Goal: Task Accomplishment & Management: Manage account settings

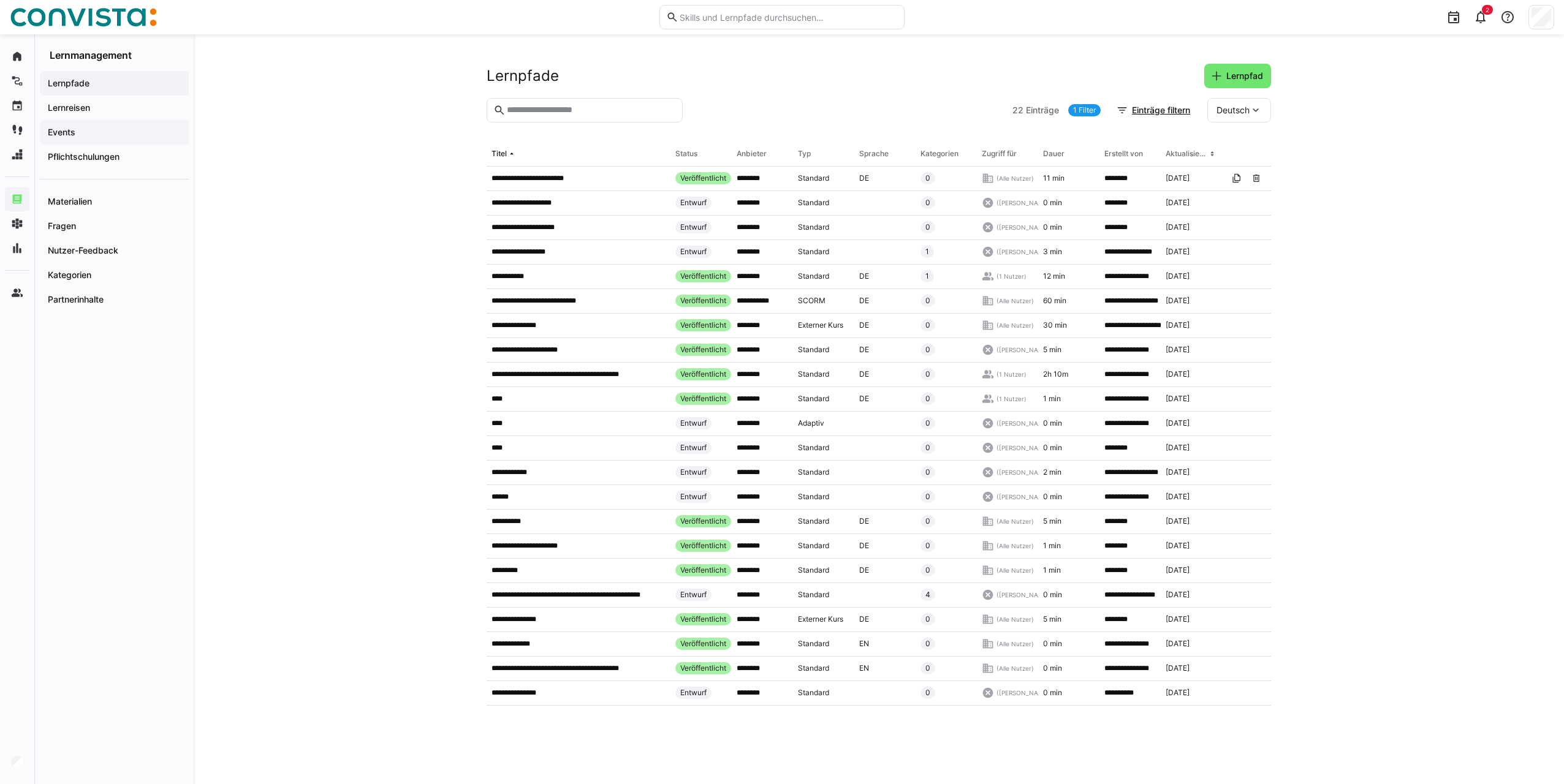
click at [0, 0] on app-navigation-label "Events" at bounding box center [0, 0] width 0 height 0
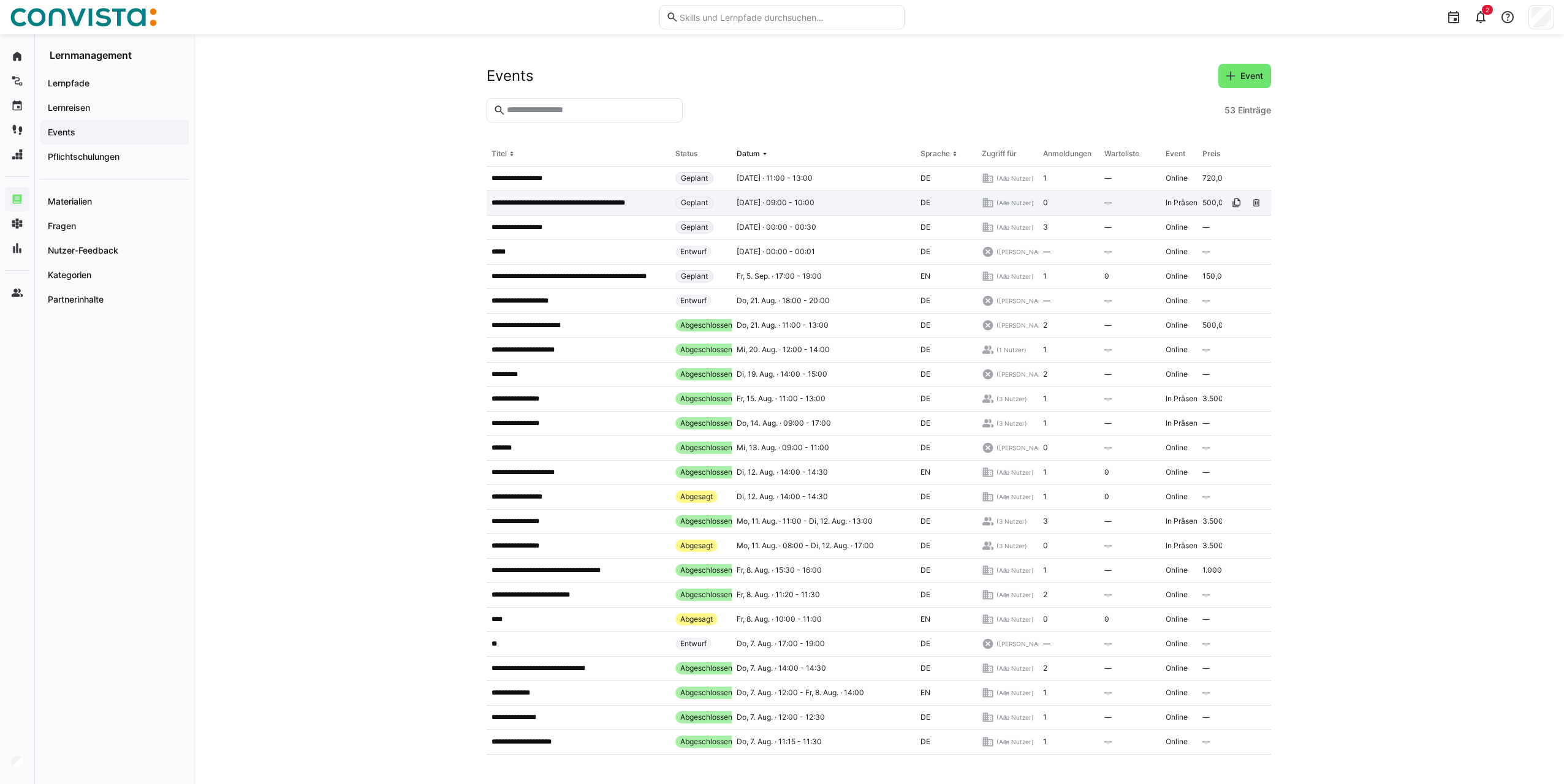
click at [589, 202] on p "**********" at bounding box center [571, 202] width 160 height 10
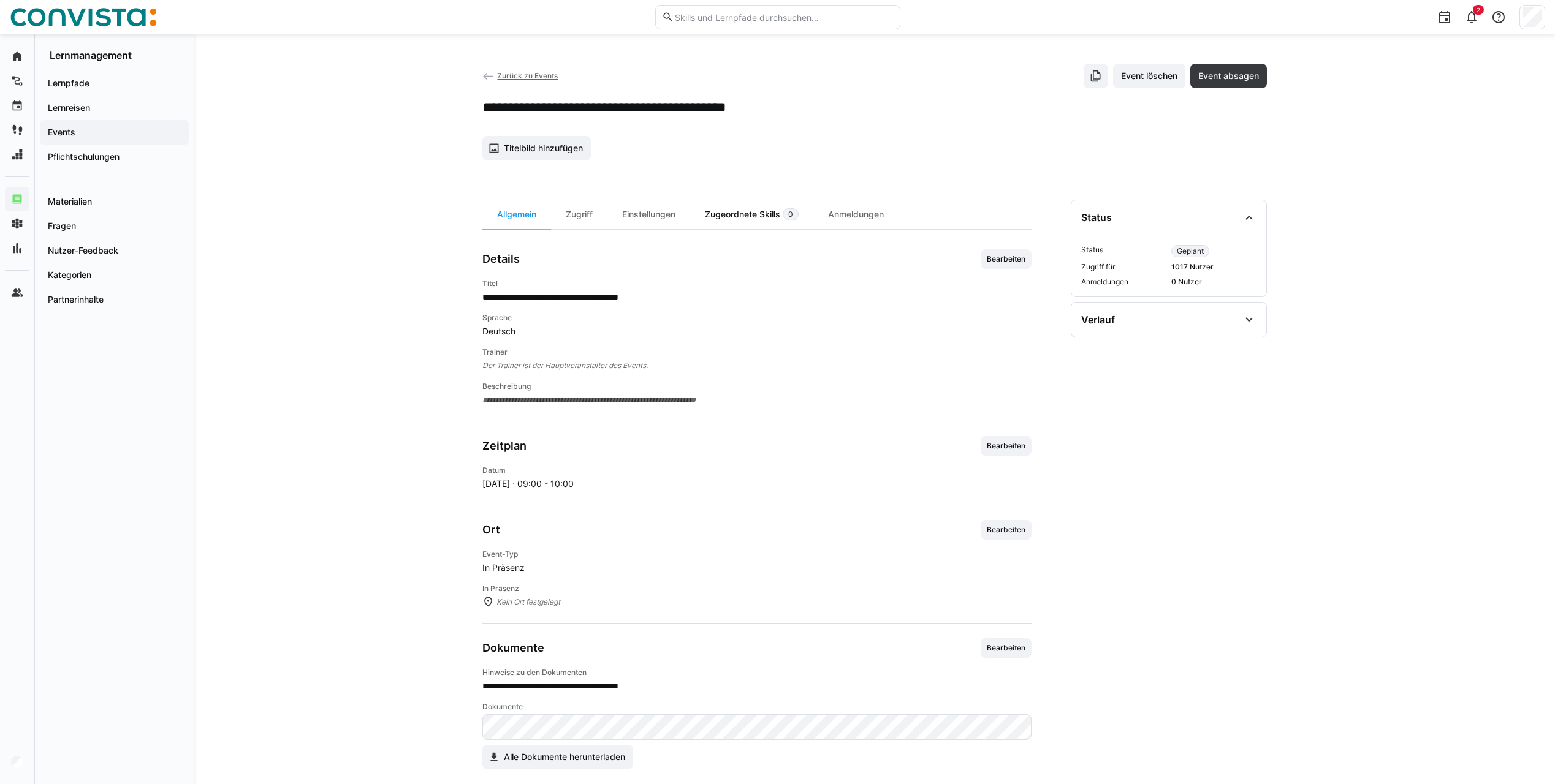
click at [756, 216] on div "Zugeordnete Skills 0" at bounding box center [751, 214] width 123 height 29
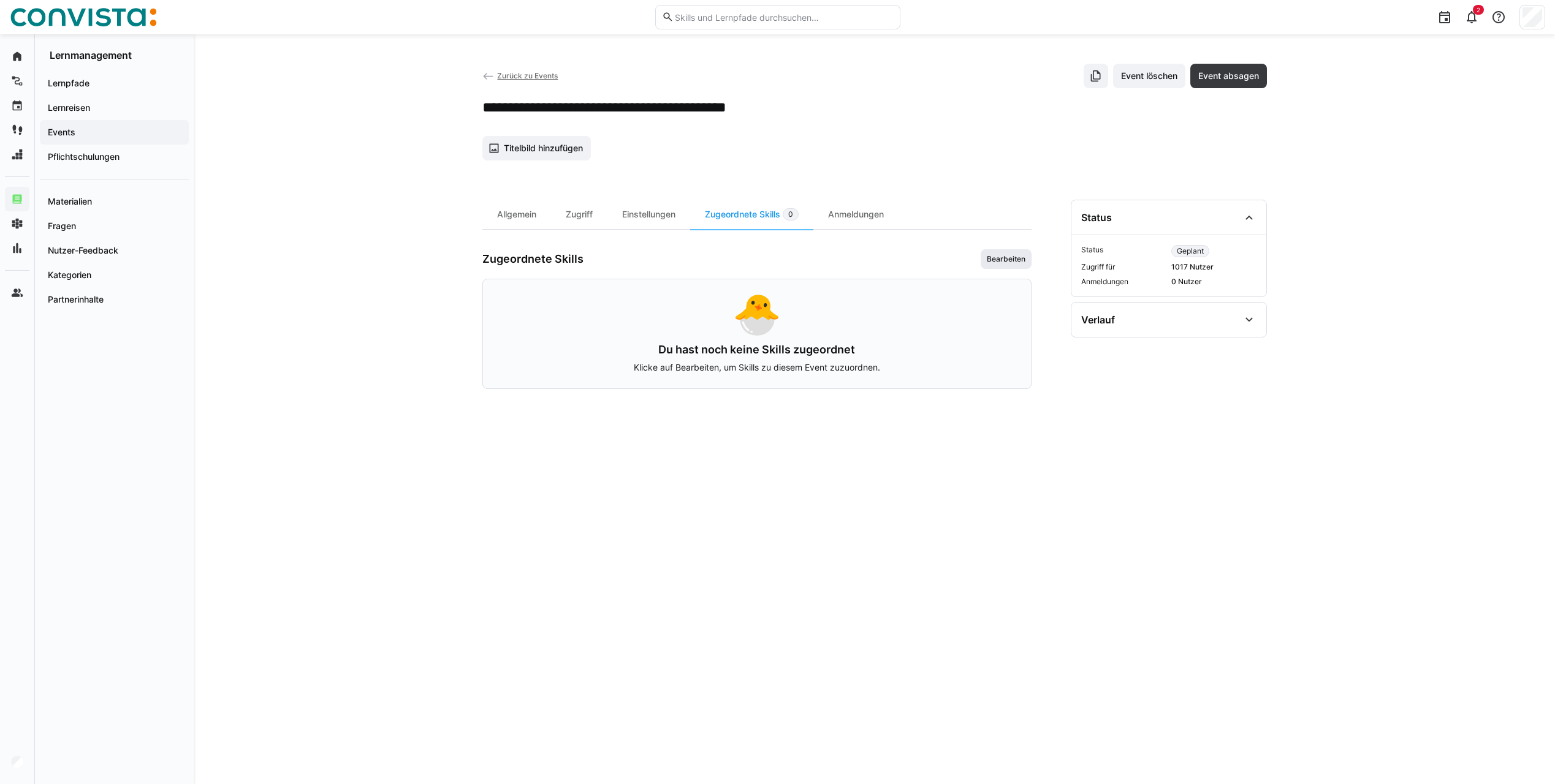
click at [1019, 261] on span "Bearbeiten" at bounding box center [1006, 259] width 41 height 10
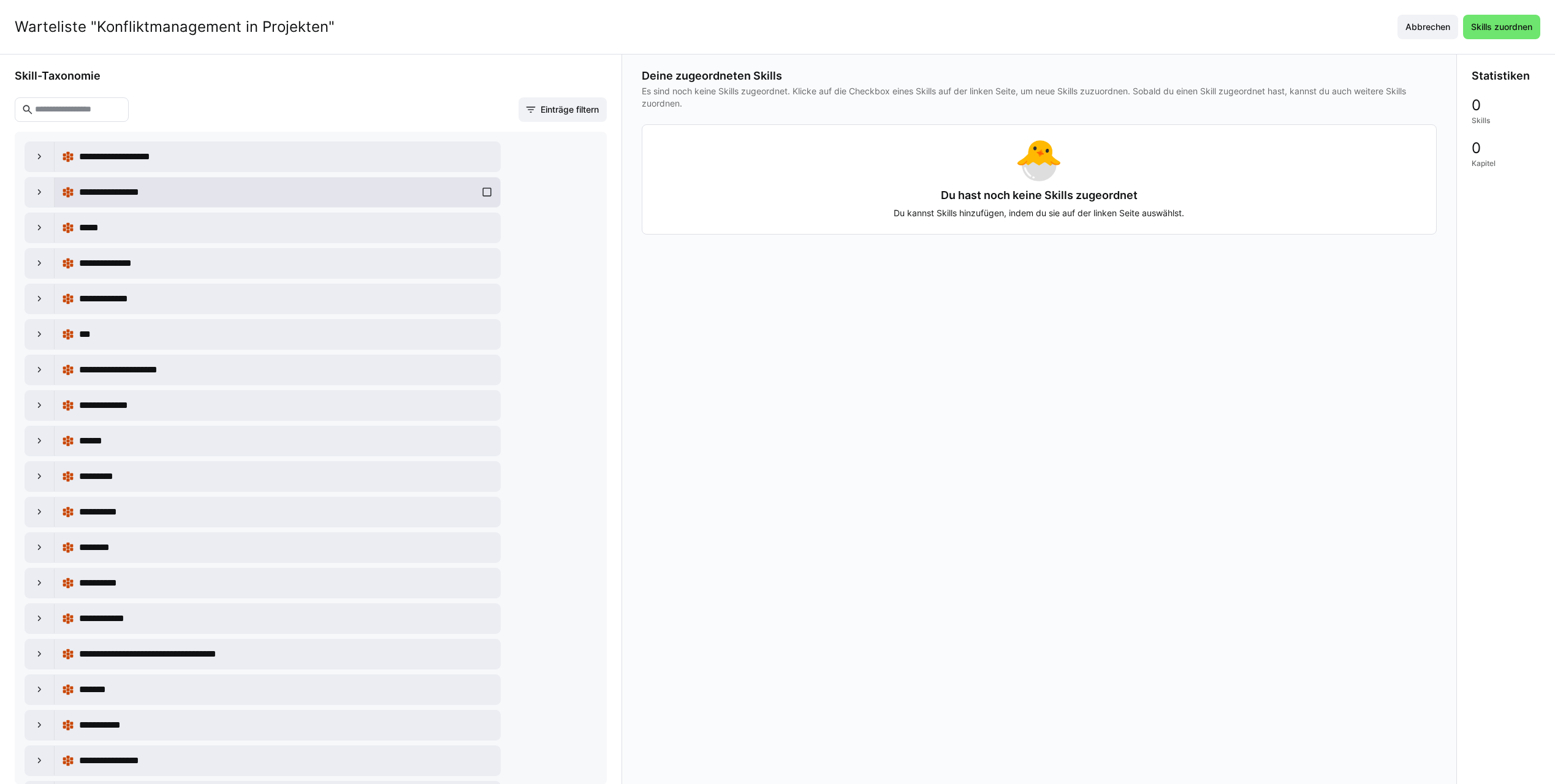
click at [142, 194] on span "**********" at bounding box center [117, 192] width 75 height 15
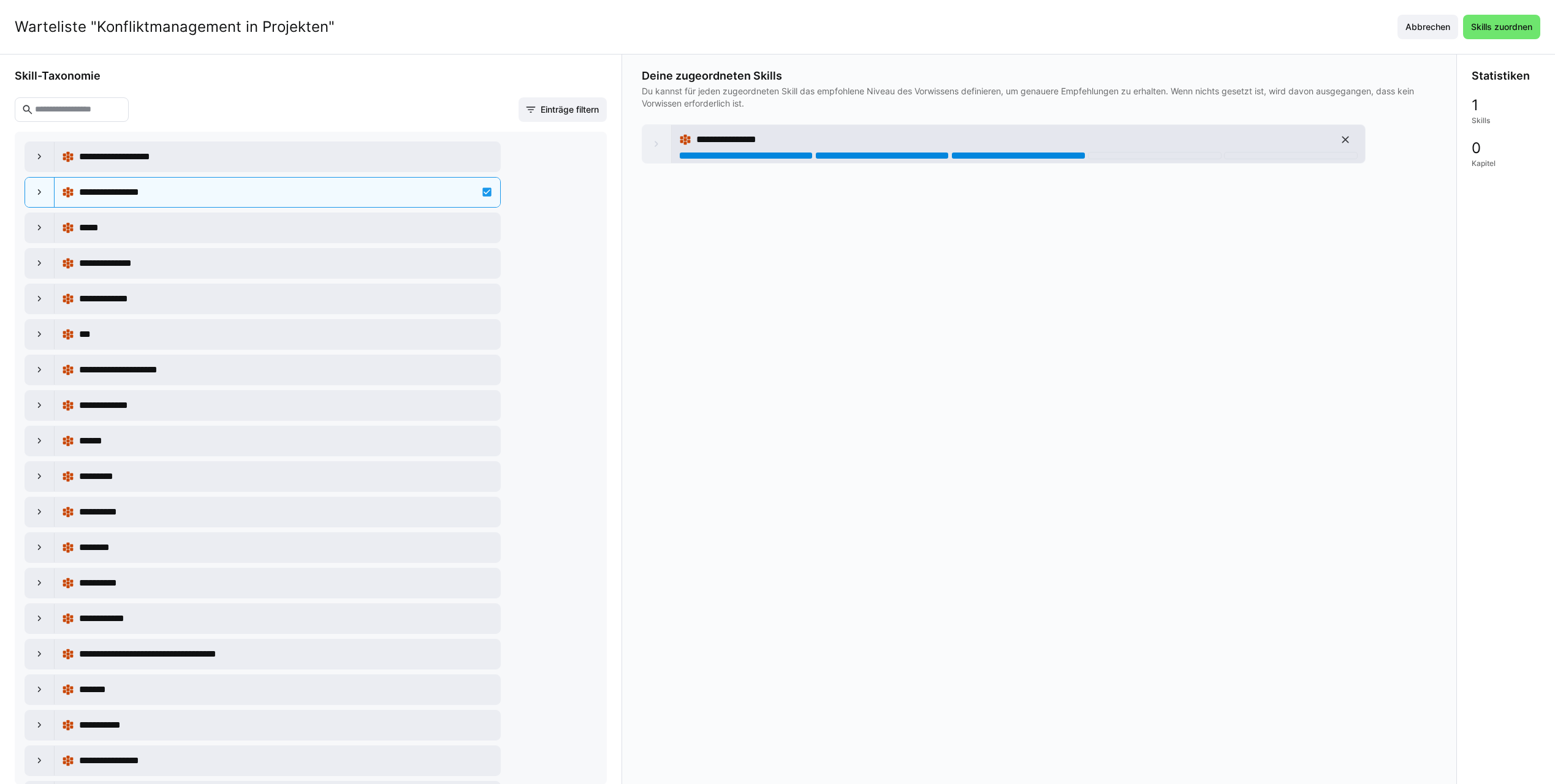
click at [996, 157] on div at bounding box center [1018, 155] width 134 height 7
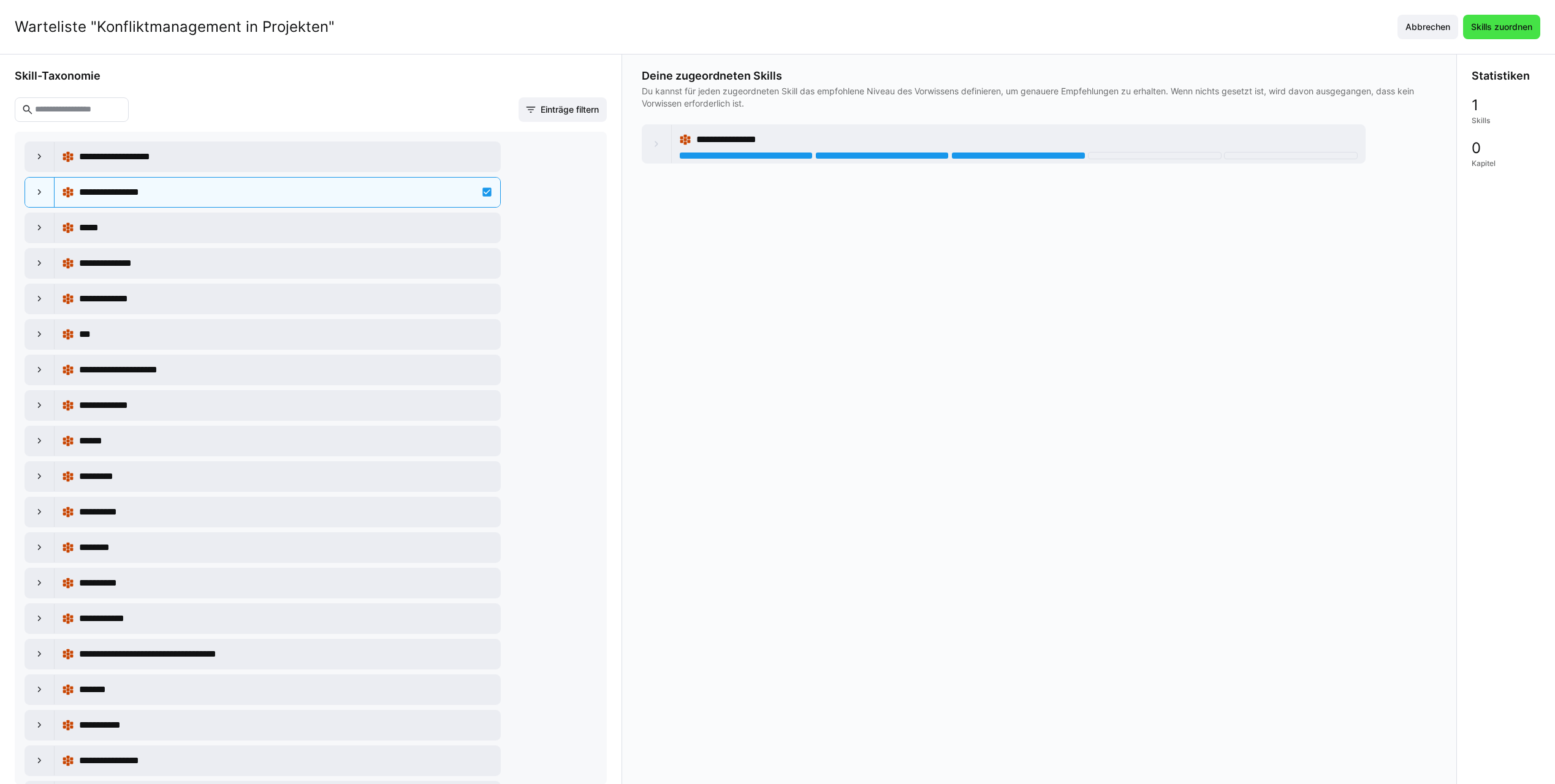
click at [1524, 28] on span "Skills zuordnen" at bounding box center [1501, 27] width 65 height 13
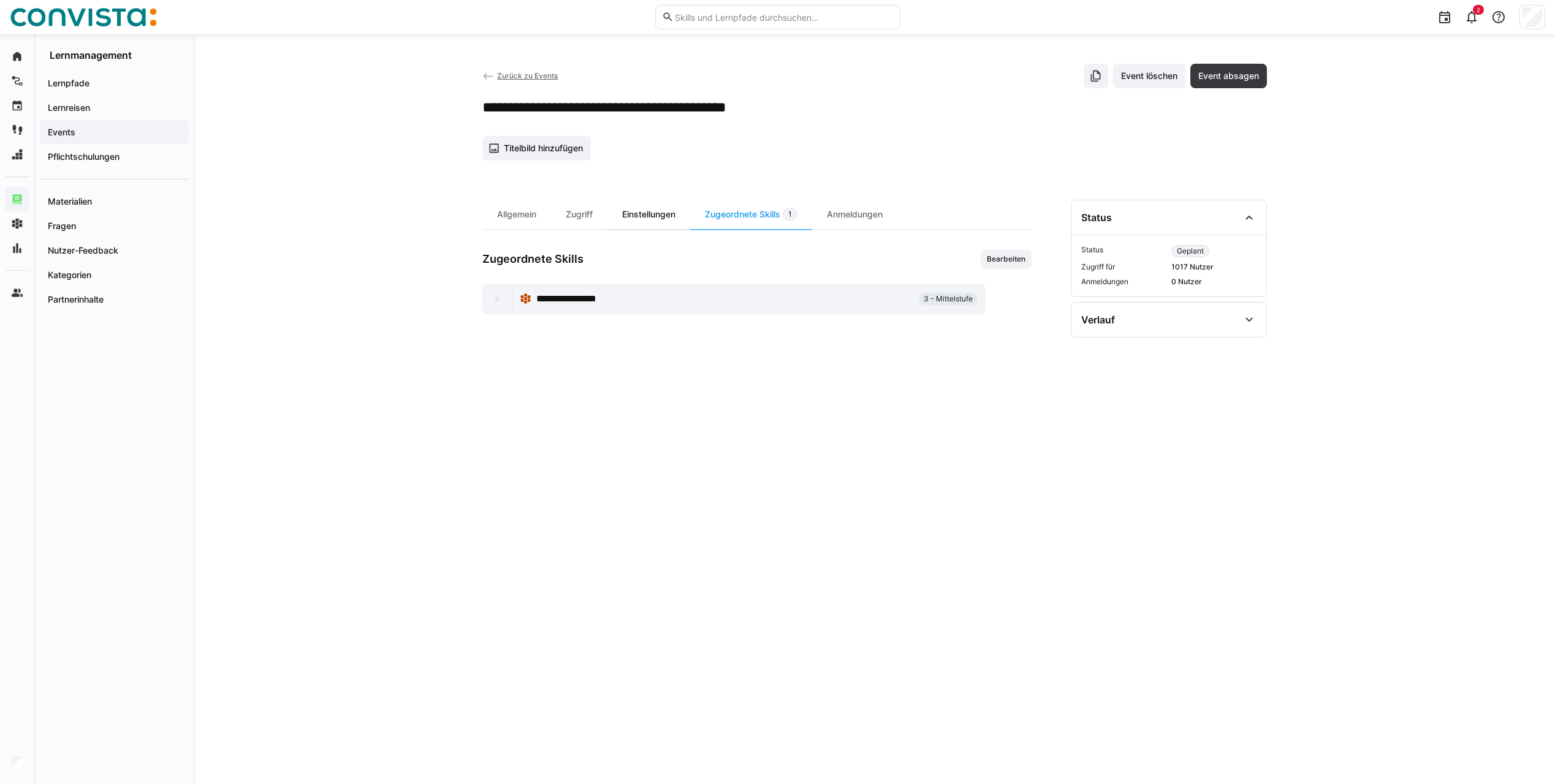
click at [688, 217] on div "Einstellungen" at bounding box center [648, 214] width 83 height 29
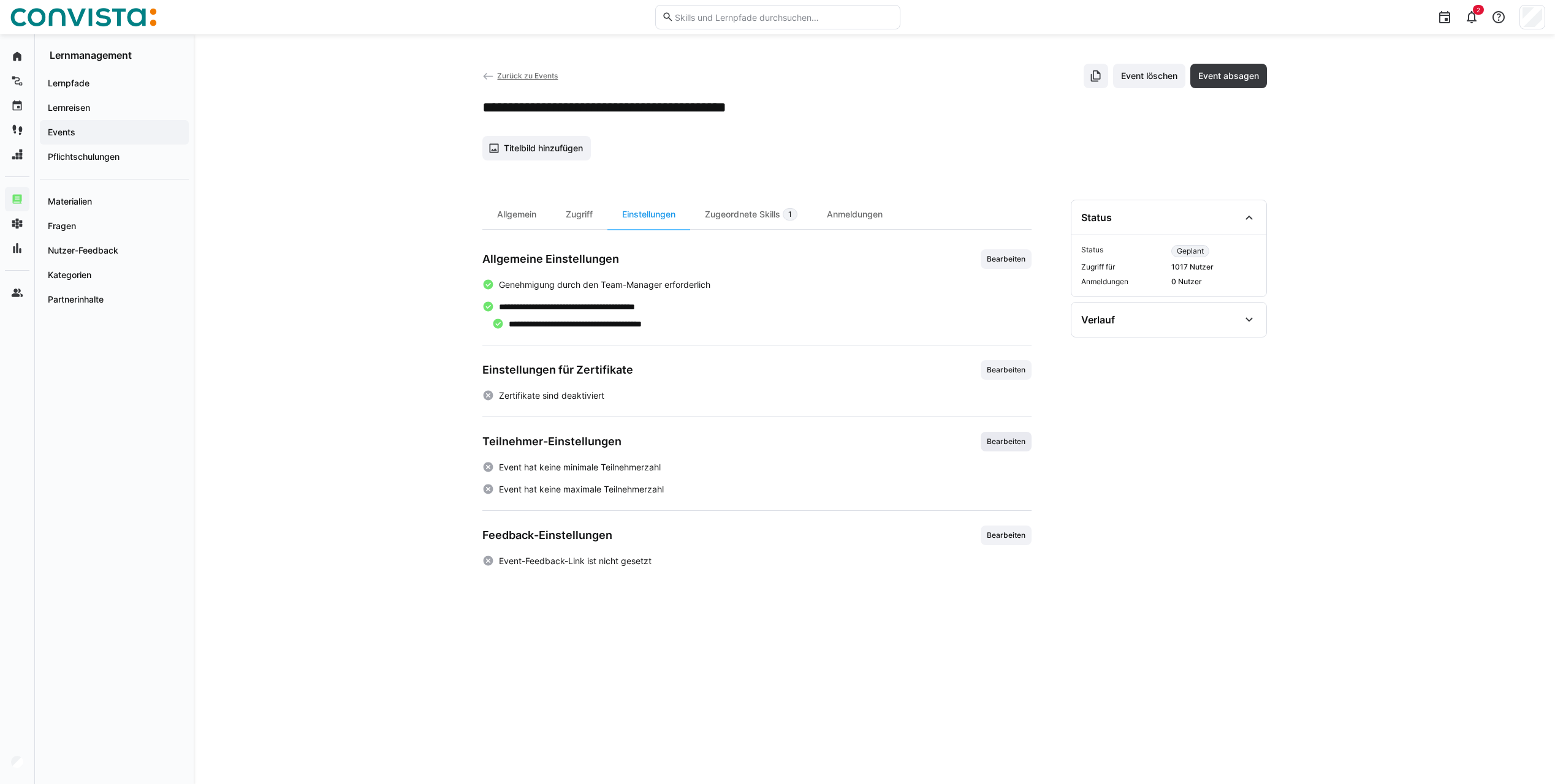
click at [1009, 433] on span "Bearbeiten" at bounding box center [1006, 442] width 51 height 20
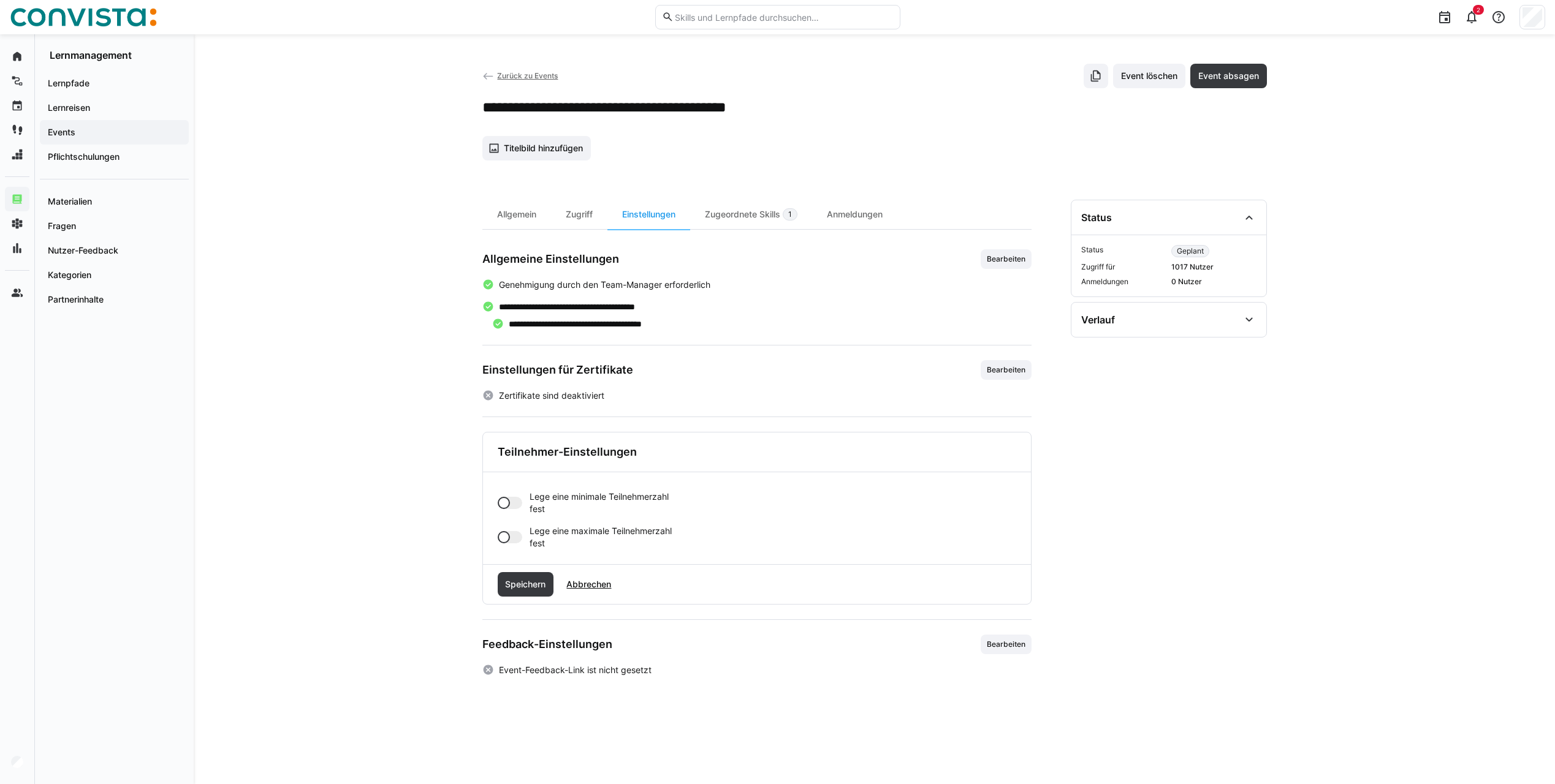
click at [514, 504] on div at bounding box center [509, 503] width 24 height 13
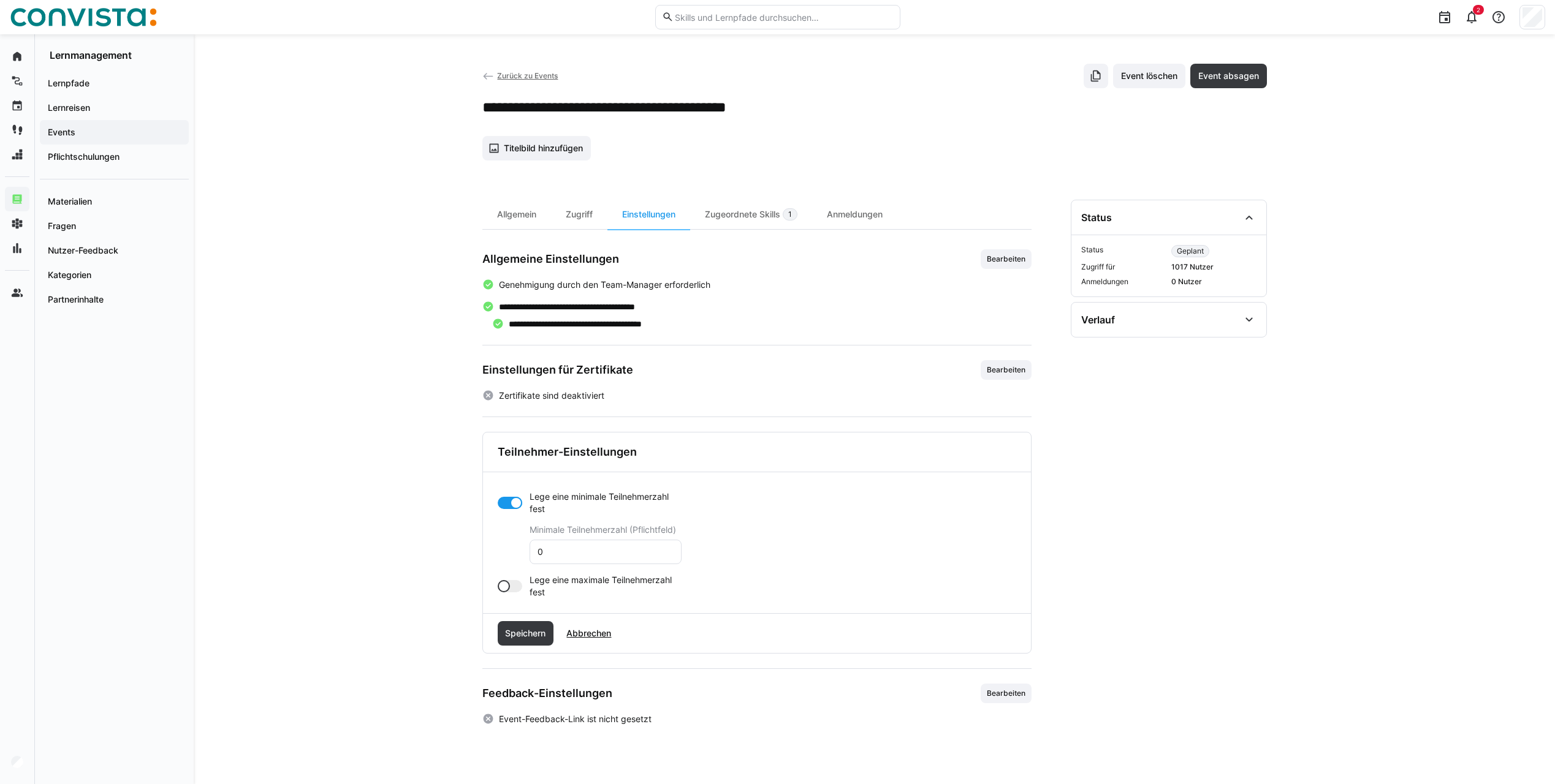
click at [514, 588] on div at bounding box center [509, 586] width 24 height 13
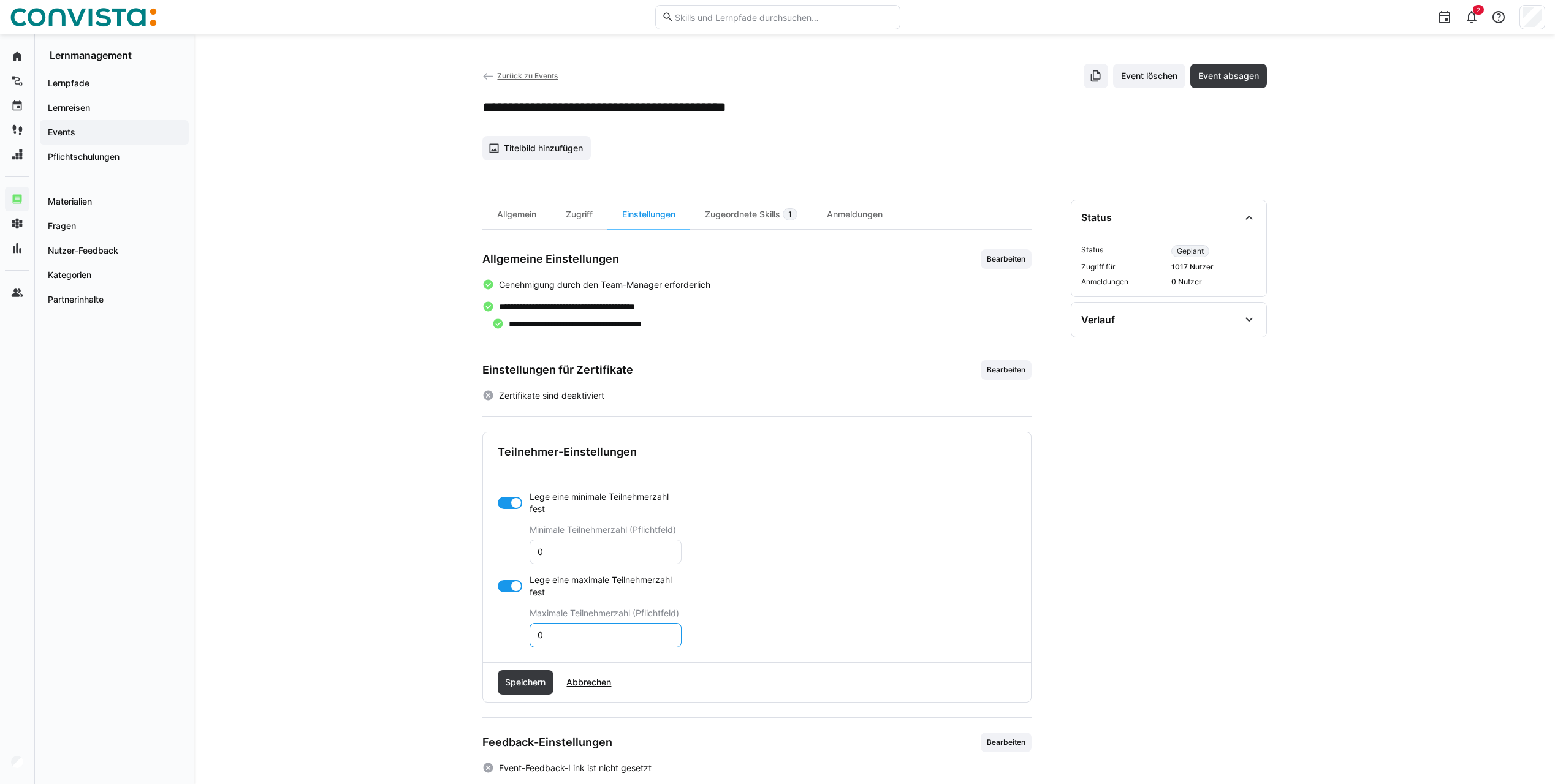
drag, startPoint x: 558, startPoint y: 631, endPoint x: 523, endPoint y: 647, distance: 38.5
click at [523, 647] on app-toggle-and-input "Lege eine maximale Teilnehmerzahl fest Maximale Teilnehmerzahl (Pflichtfeld) 0" at bounding box center [589, 610] width 184 height 73
type input "8"
click at [542, 696] on div "Speichern Abbrechen" at bounding box center [757, 682] width 548 height 39
click at [546, 684] on span "Speichern" at bounding box center [525, 682] width 44 height 13
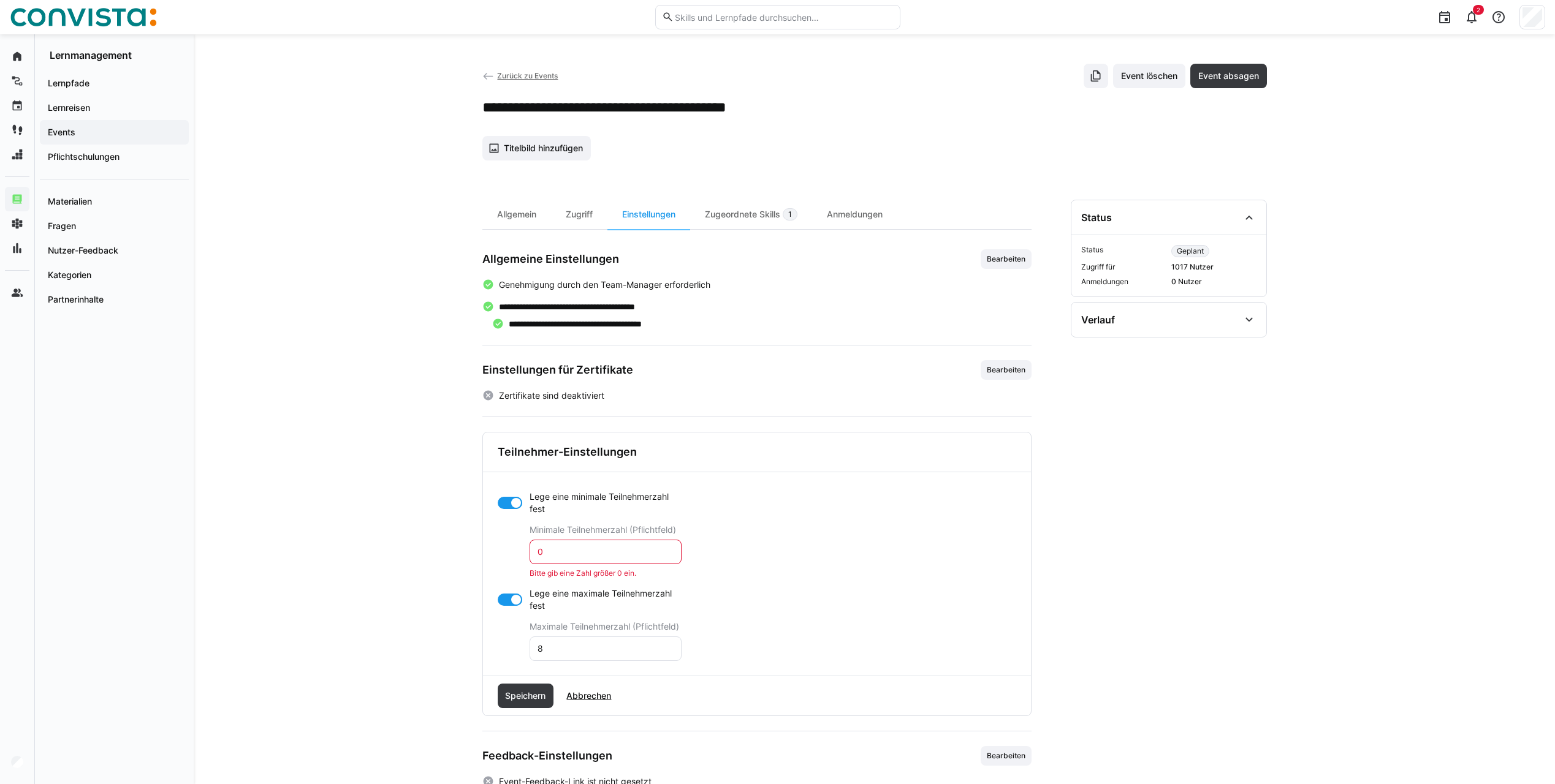
click at [556, 560] on eds-input "0" at bounding box center [606, 551] width 152 height 24
click at [556, 553] on input "0" at bounding box center [605, 552] width 138 height 11
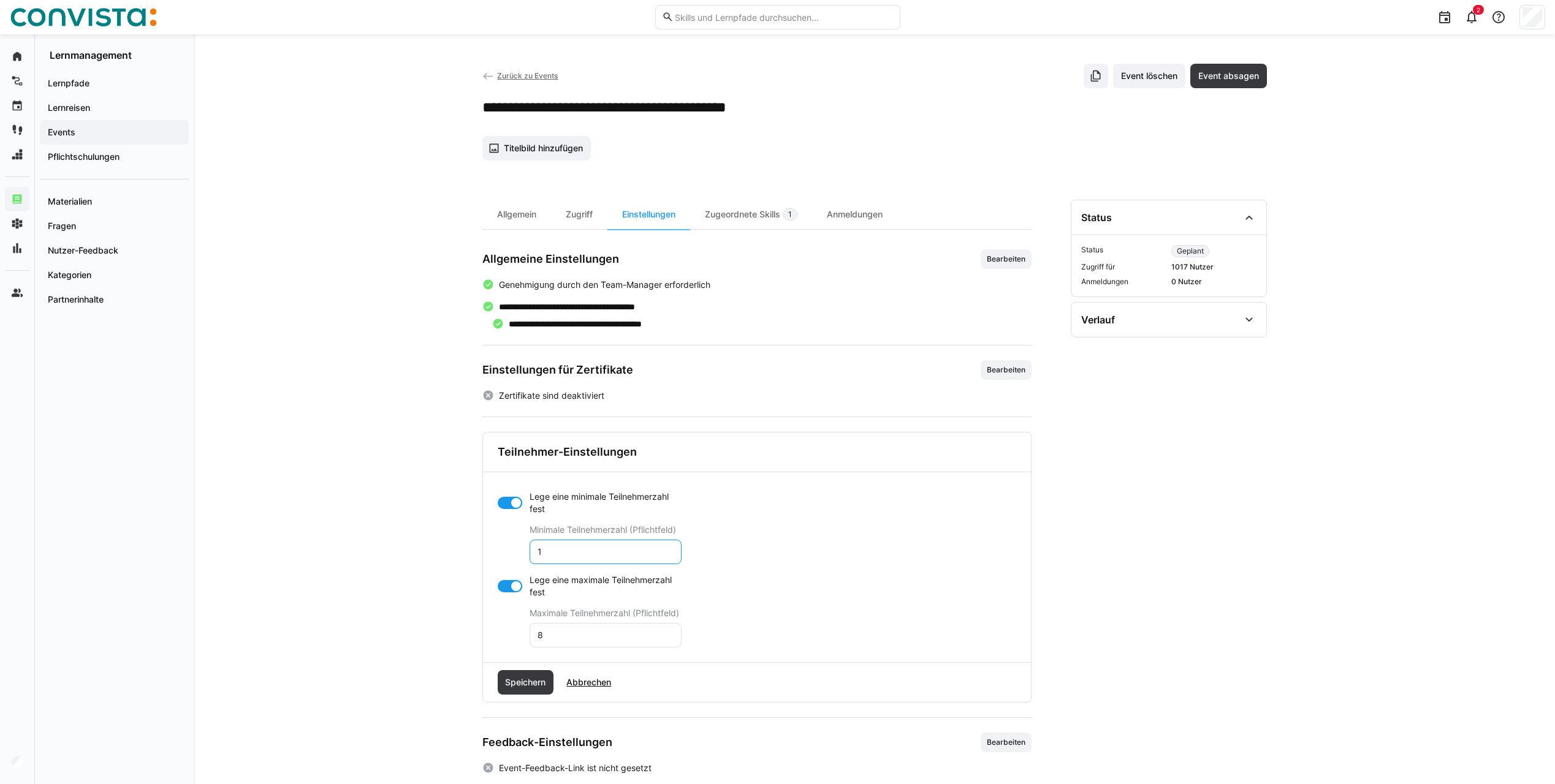
type input "1"
click at [519, 686] on span "Speichern" at bounding box center [525, 682] width 44 height 13
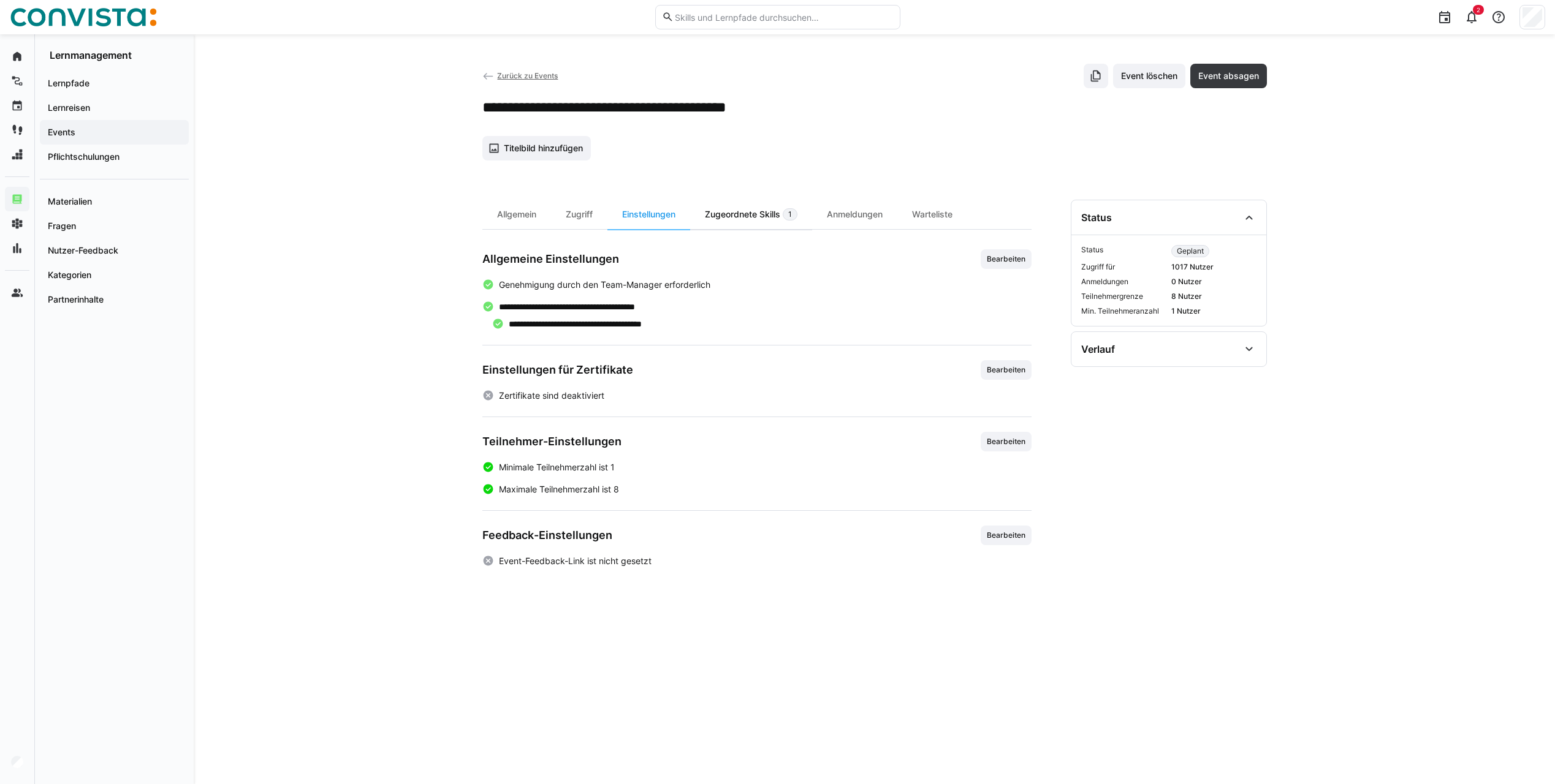
click at [715, 208] on div "Zugeordnete Skills 1" at bounding box center [751, 214] width 122 height 29
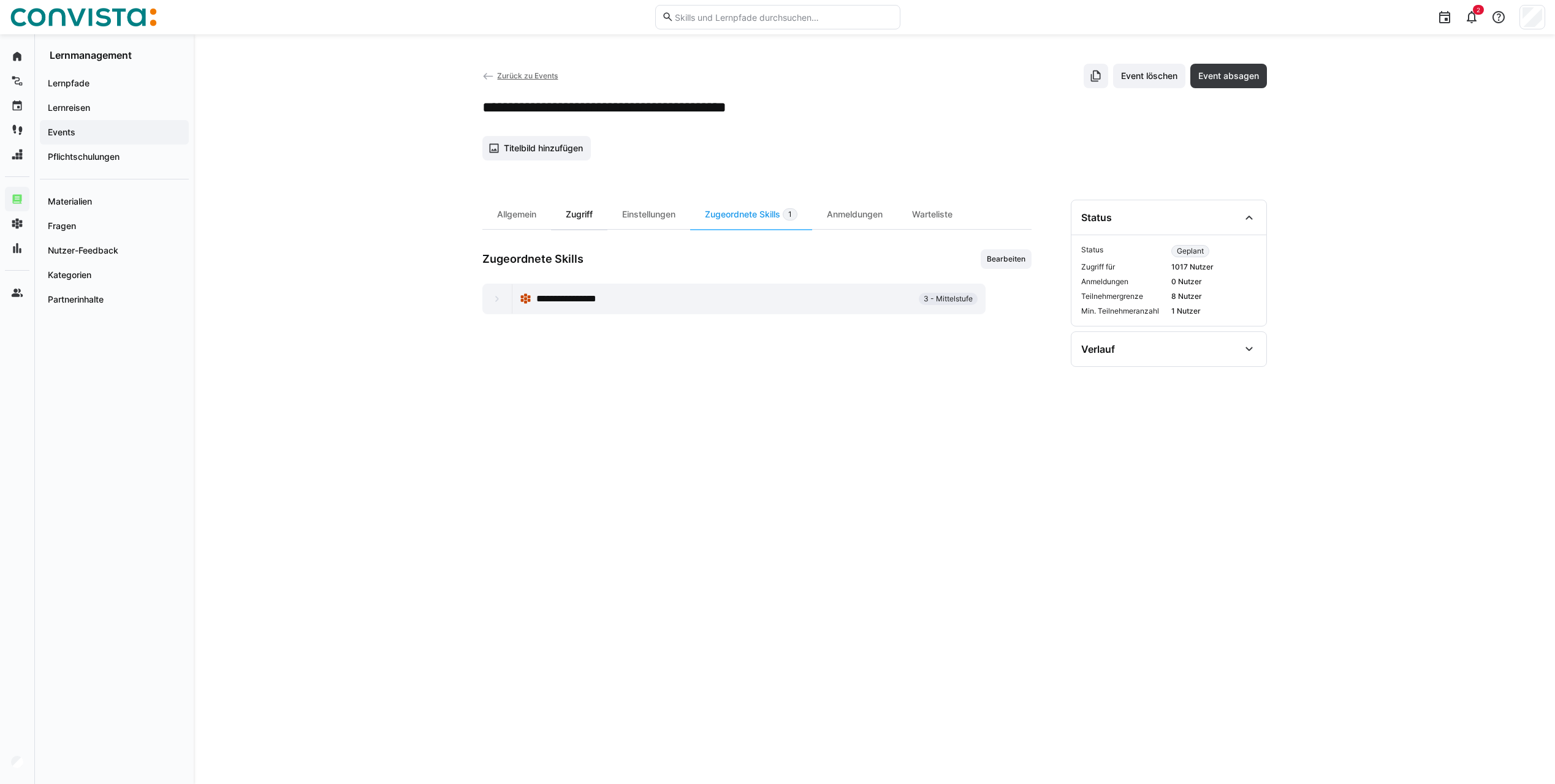
click at [587, 215] on div "Zugriff" at bounding box center [579, 214] width 56 height 29
click at [522, 218] on div "Allgemein" at bounding box center [517, 214] width 69 height 29
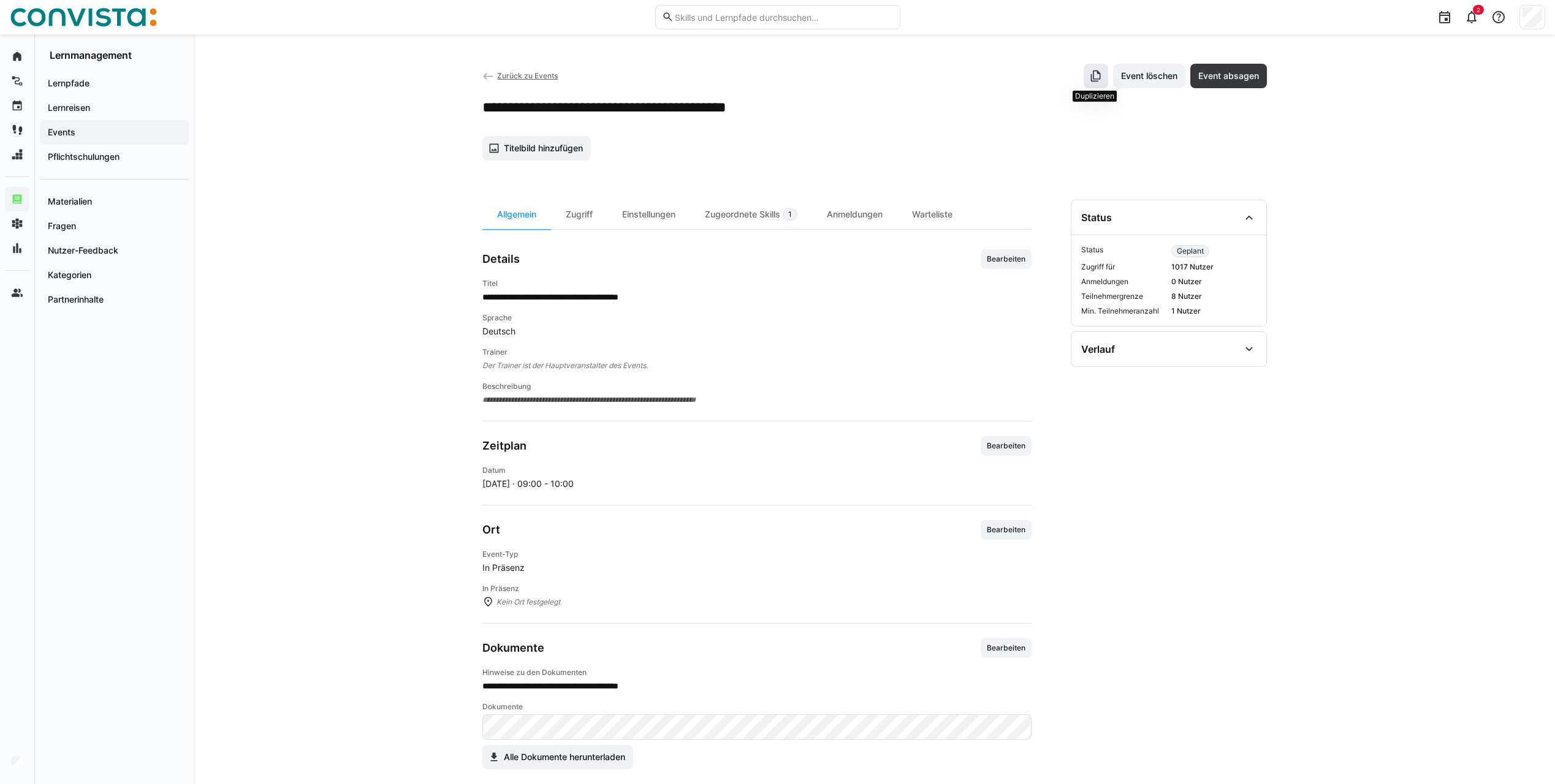
click at [1087, 77] on span at bounding box center [1095, 75] width 24 height 24
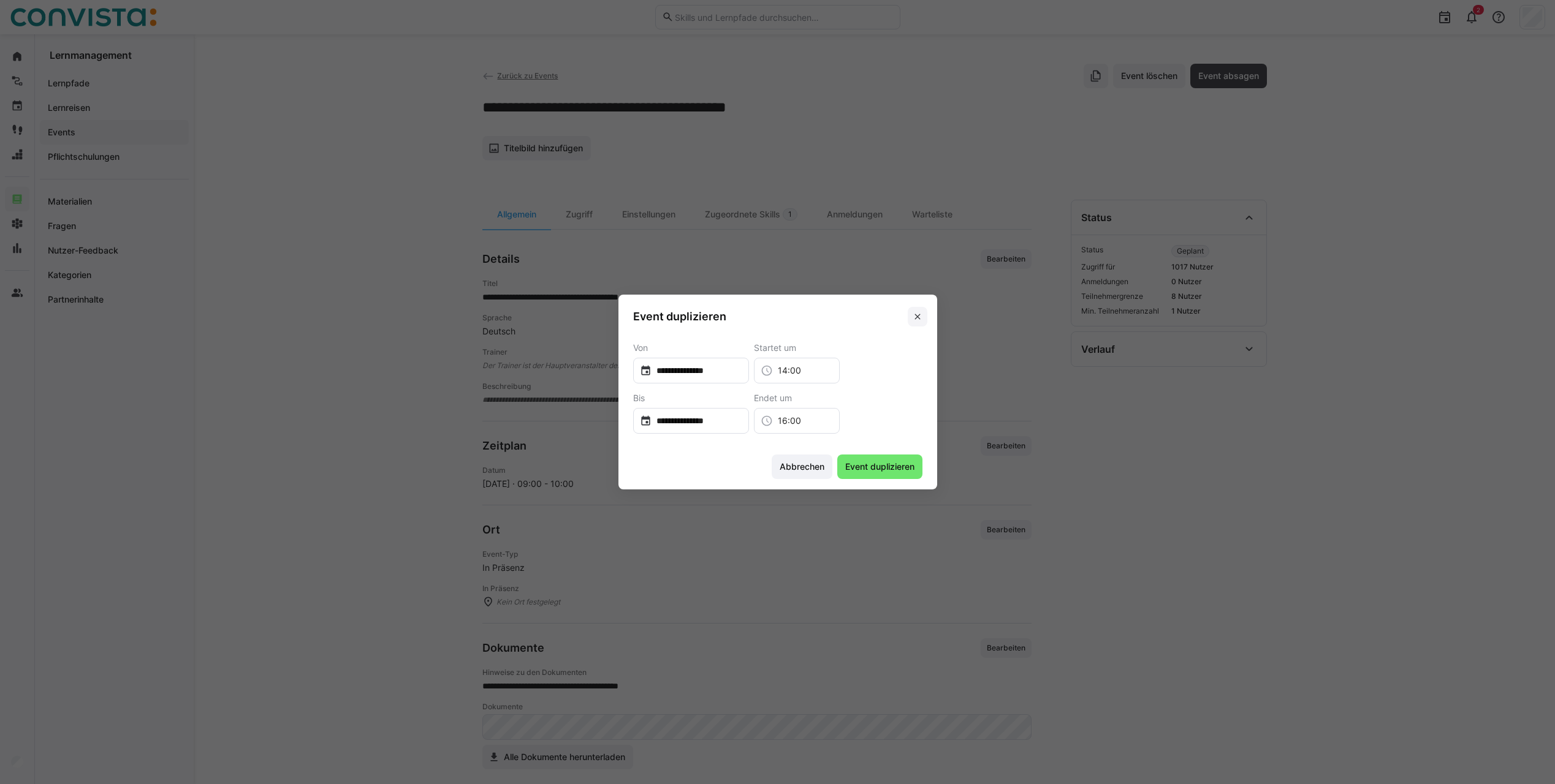
drag, startPoint x: 924, startPoint y: 313, endPoint x: 1047, endPoint y: 481, distance: 208.2
click at [923, 313] on eds-icon at bounding box center [917, 317] width 10 height 10
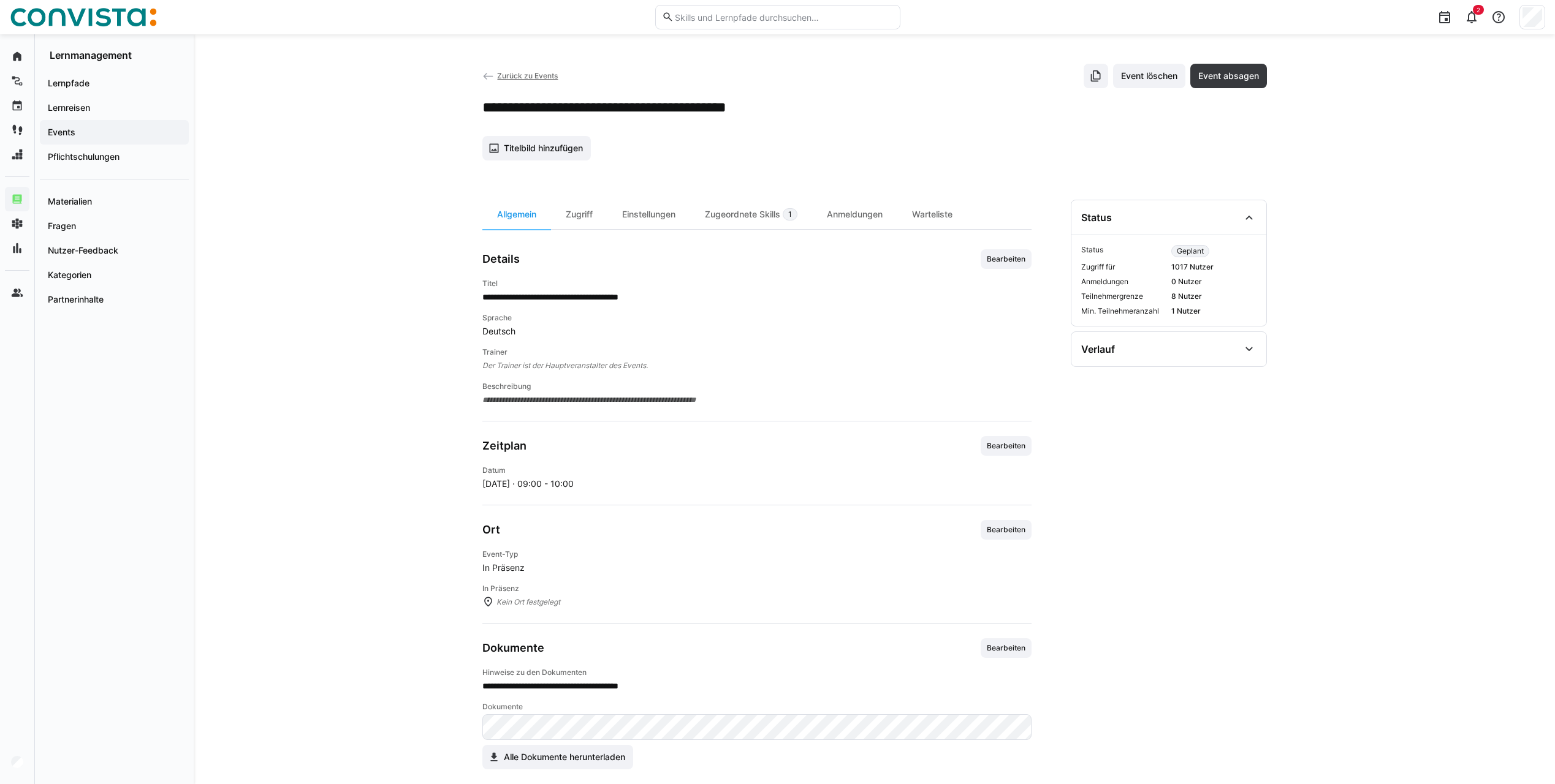
click at [517, 77] on span "Zurück zu Events" at bounding box center [528, 75] width 61 height 9
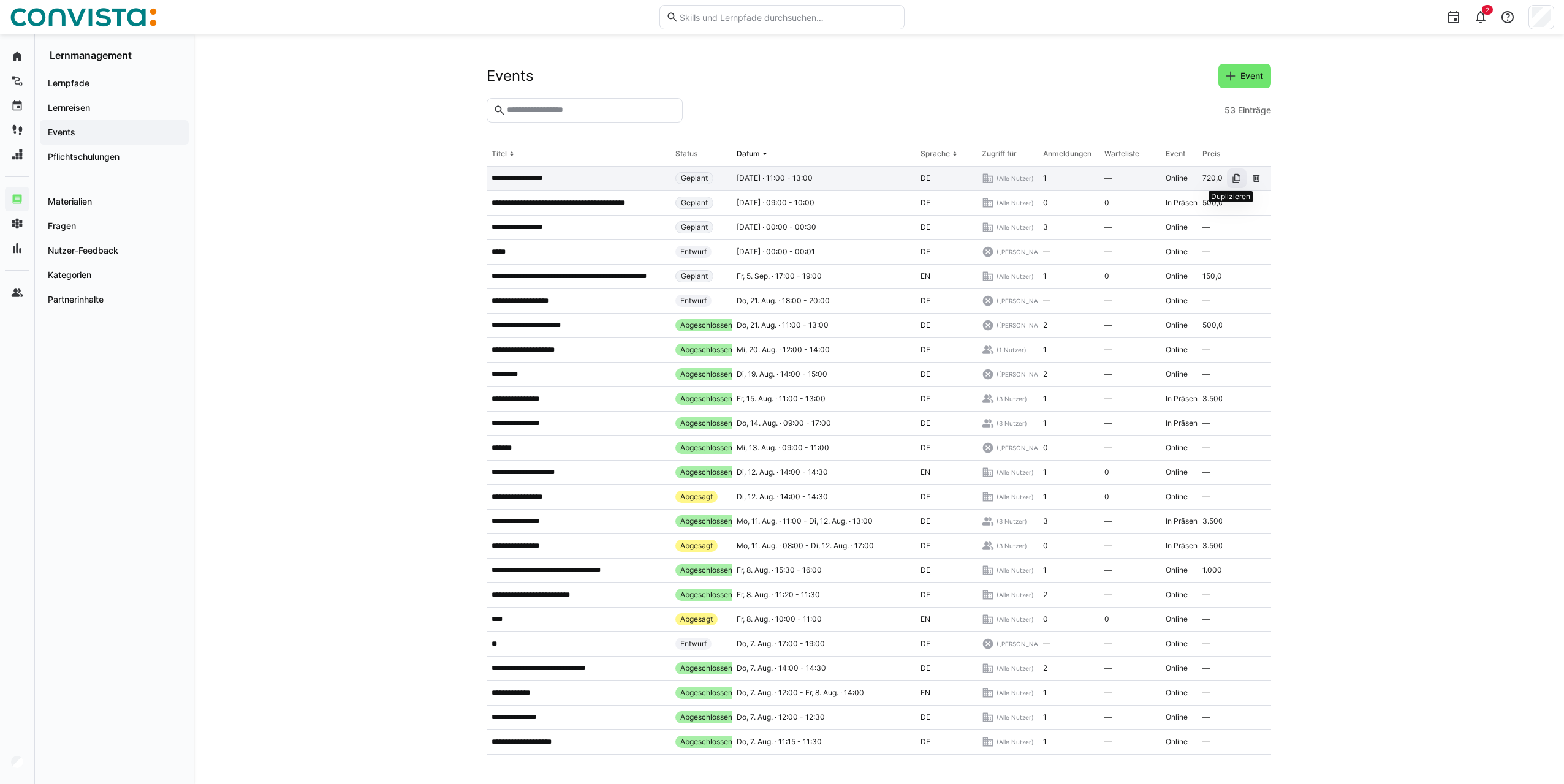
click at [1227, 180] on span at bounding box center [1237, 178] width 20 height 20
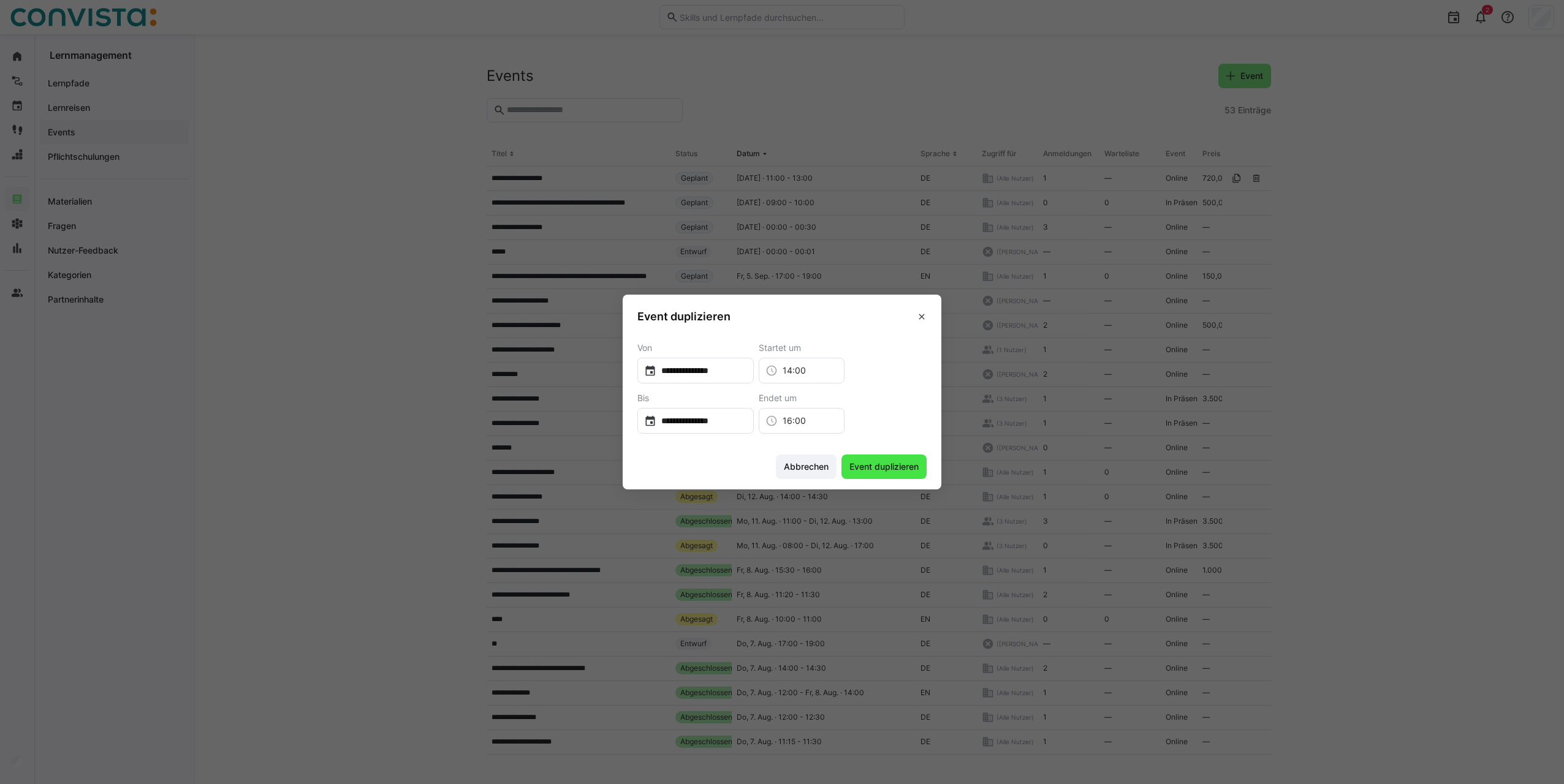
click at [905, 474] on span "Event duplizieren" at bounding box center [884, 467] width 85 height 24
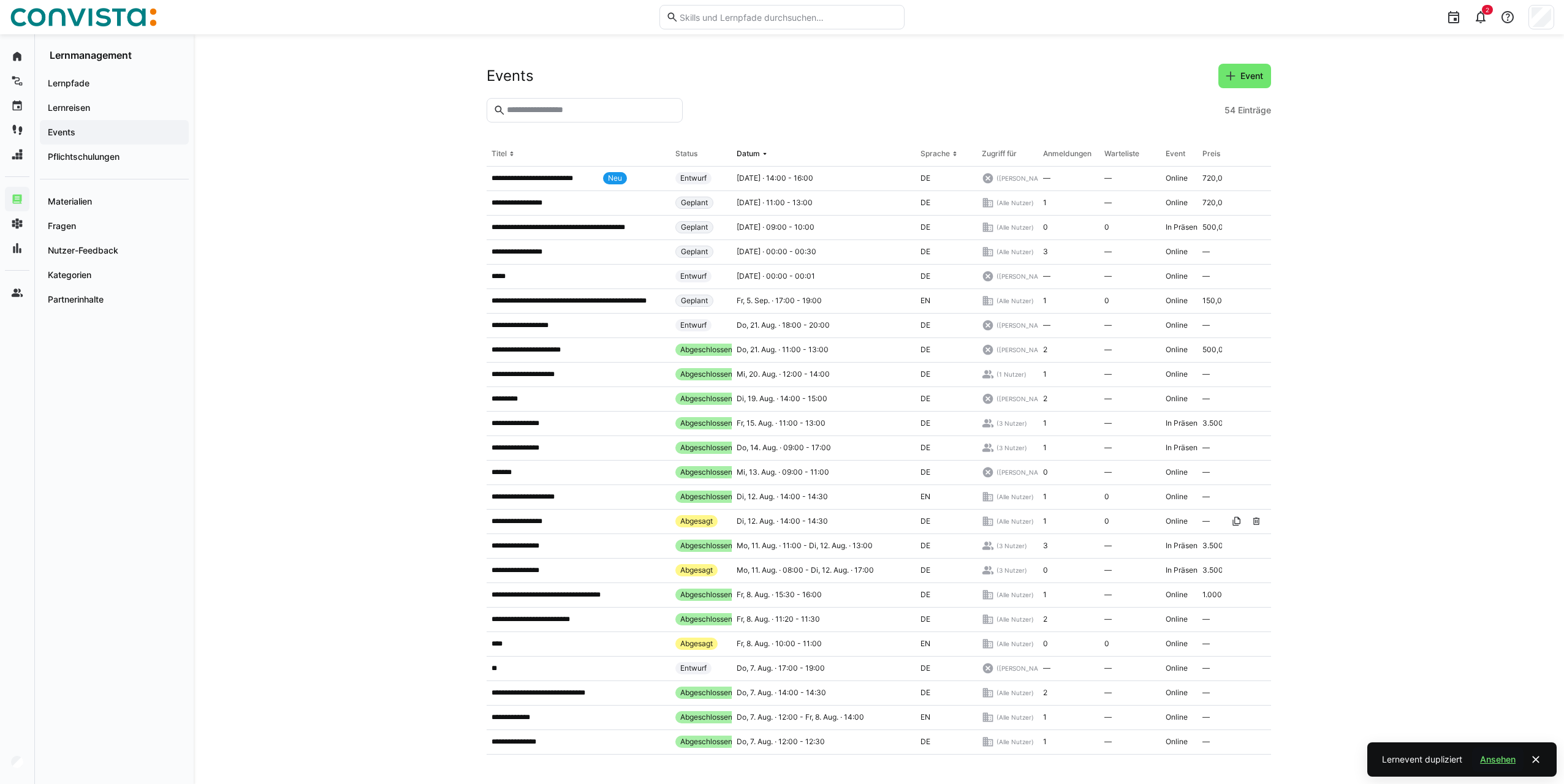
click at [1497, 762] on span "Ansehen" at bounding box center [1497, 760] width 39 height 13
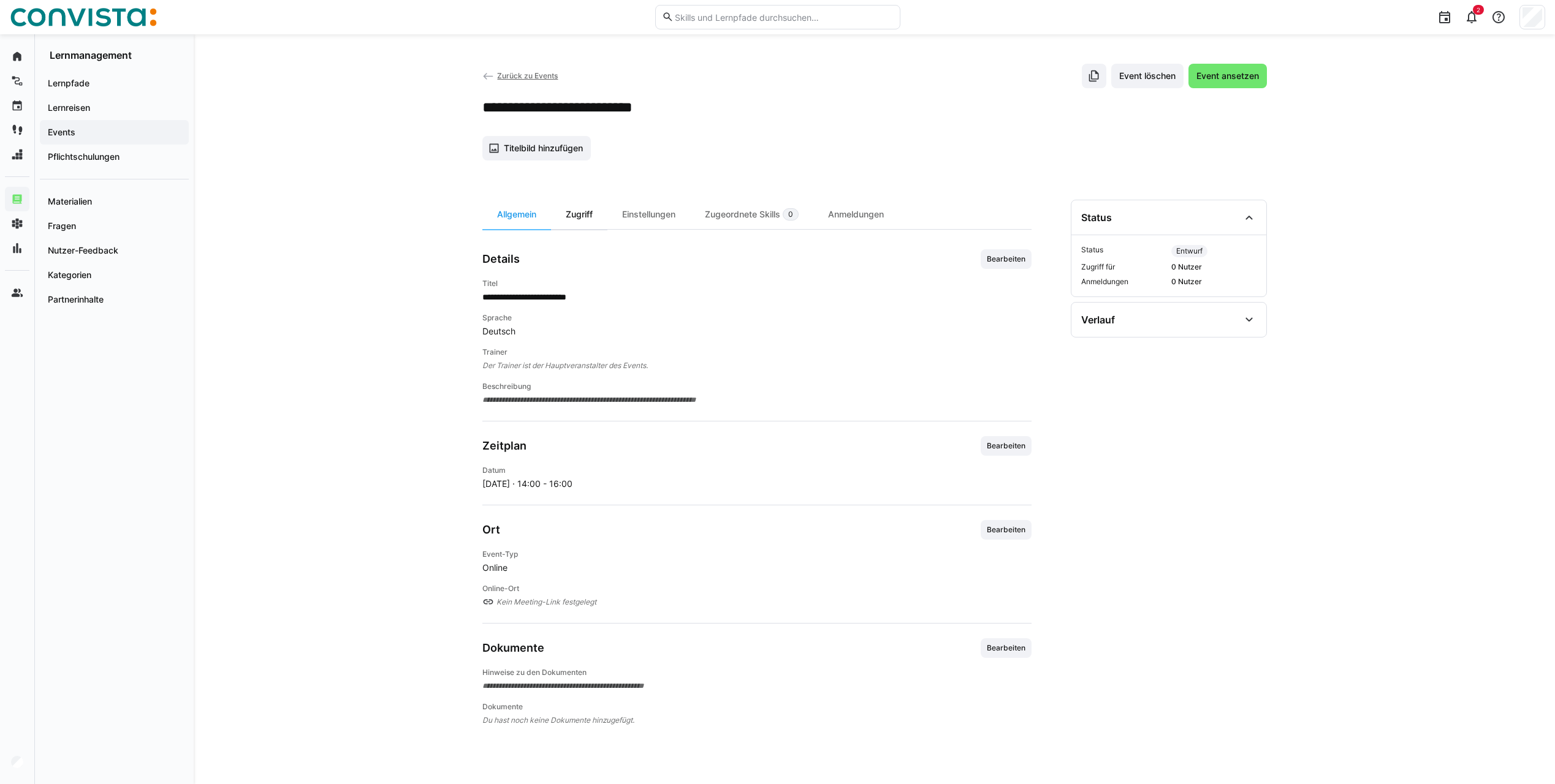
click at [591, 217] on div "Zugriff" at bounding box center [579, 214] width 56 height 29
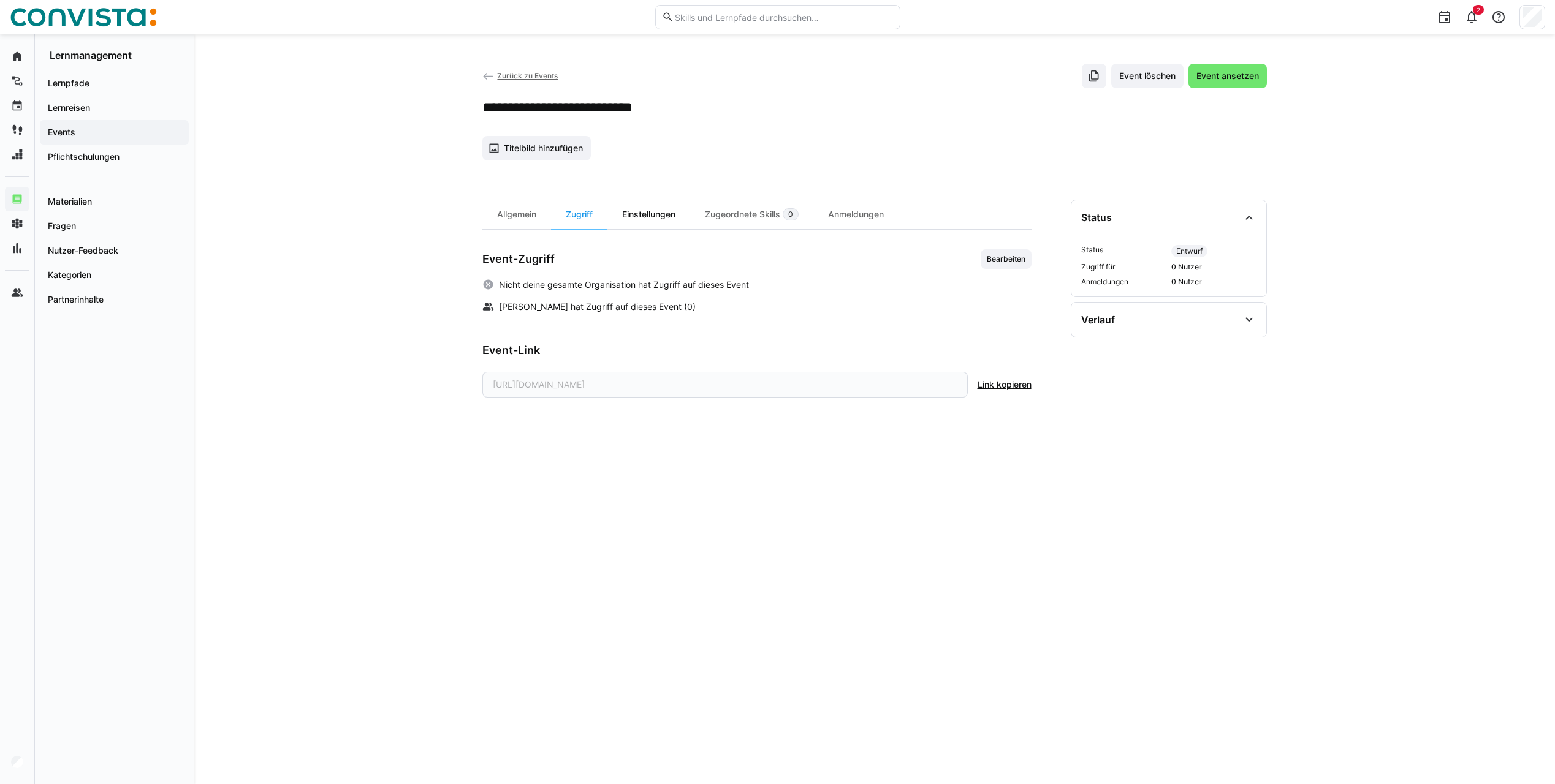
click at [640, 214] on div "Einstellungen" at bounding box center [648, 214] width 83 height 29
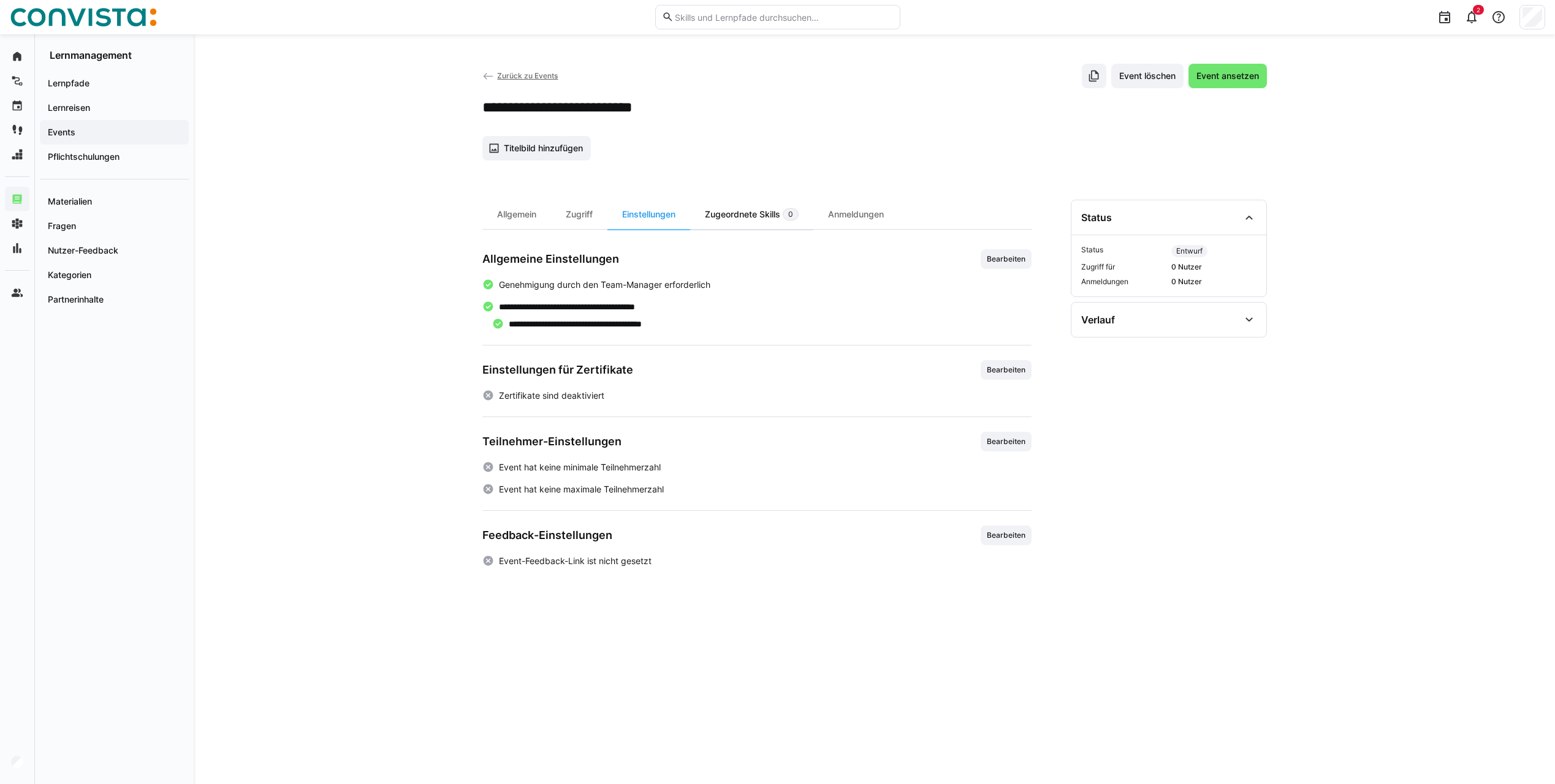
click at [727, 221] on div "Zugeordnete Skills 0" at bounding box center [751, 214] width 123 height 29
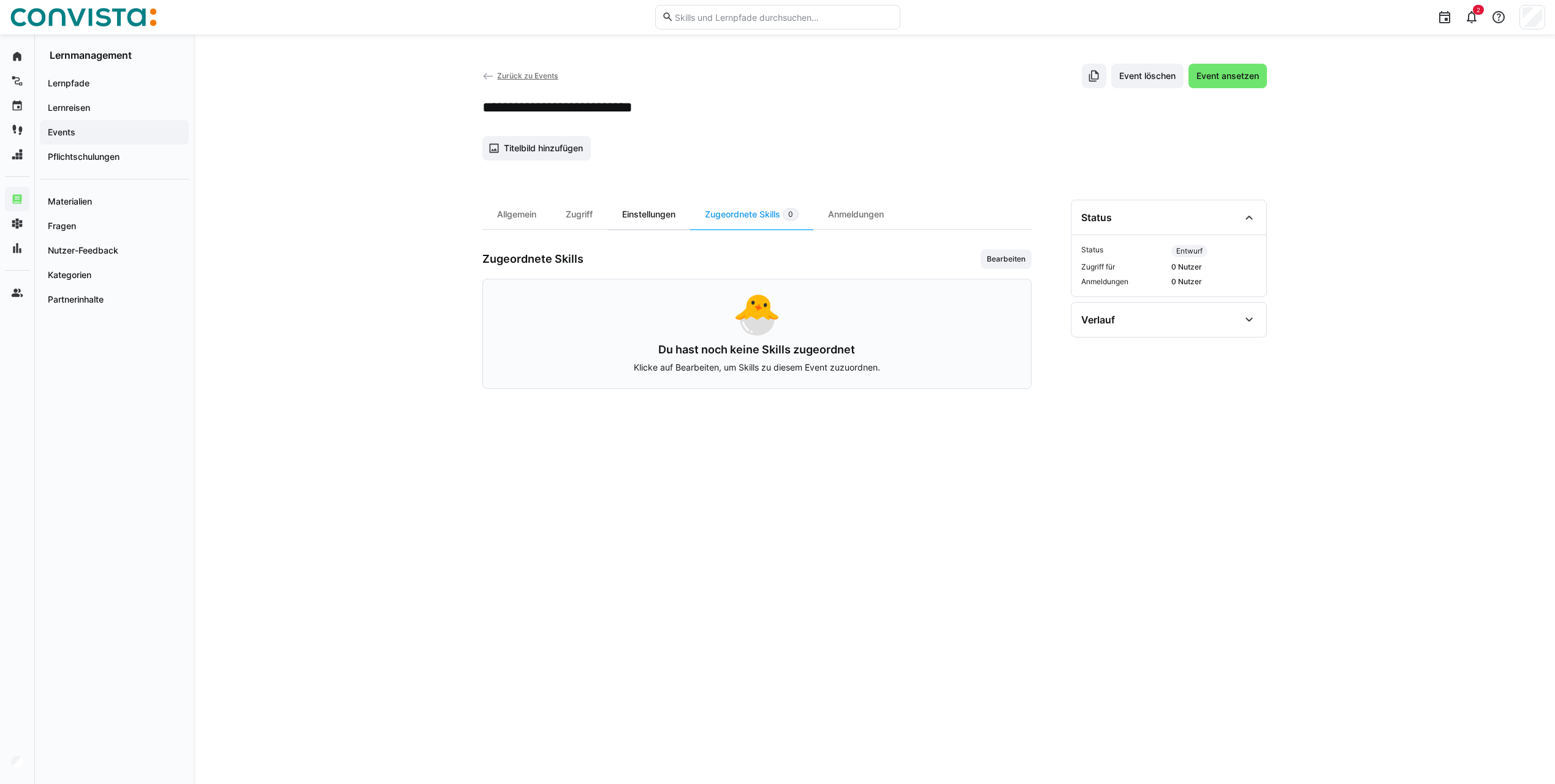
drag, startPoint x: 651, startPoint y: 217, endPoint x: 645, endPoint y: 217, distance: 6.0
click at [651, 217] on div "Einstellungen" at bounding box center [648, 214] width 83 height 29
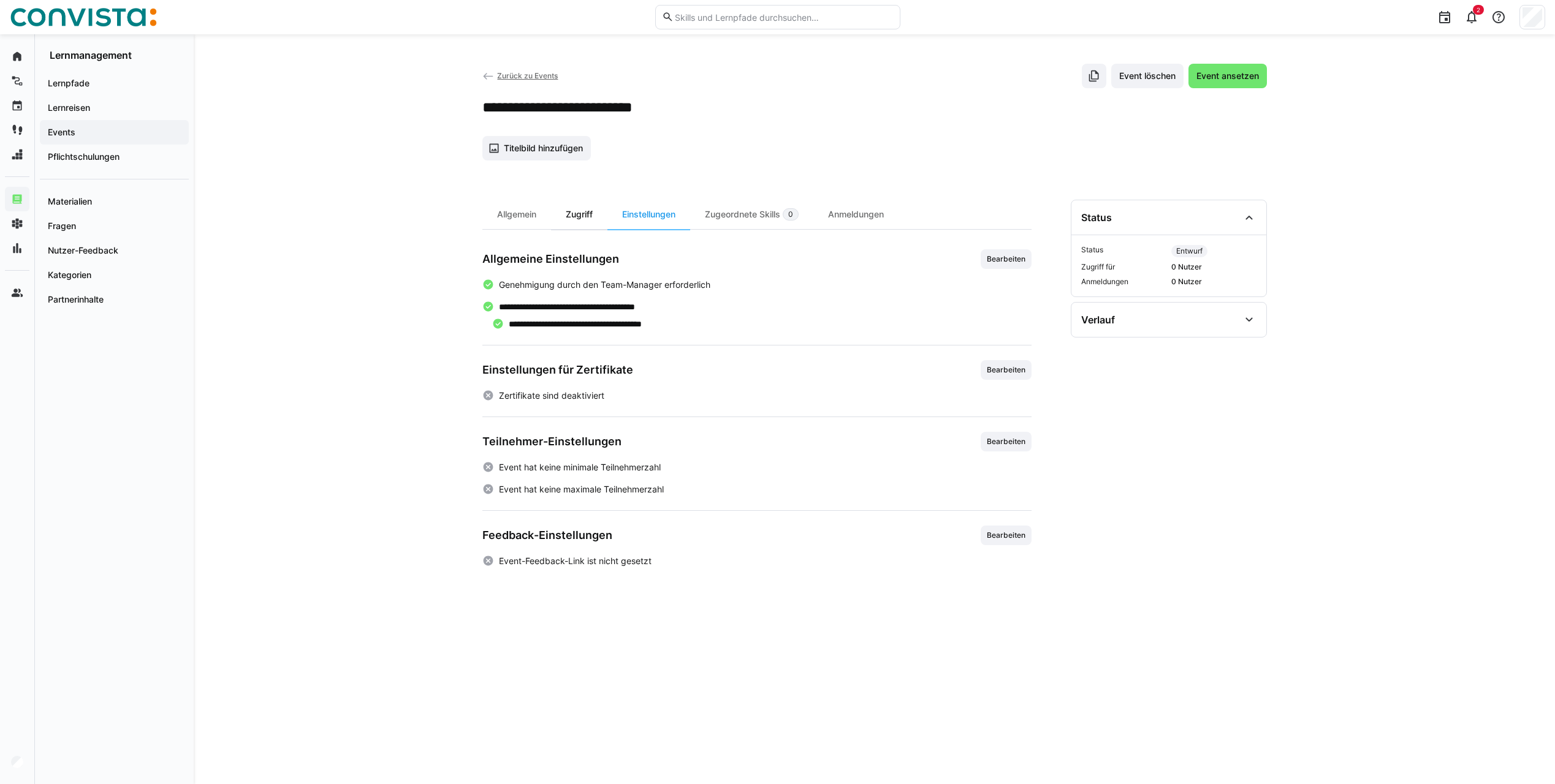
click at [591, 217] on div "Zugriff" at bounding box center [579, 214] width 56 height 29
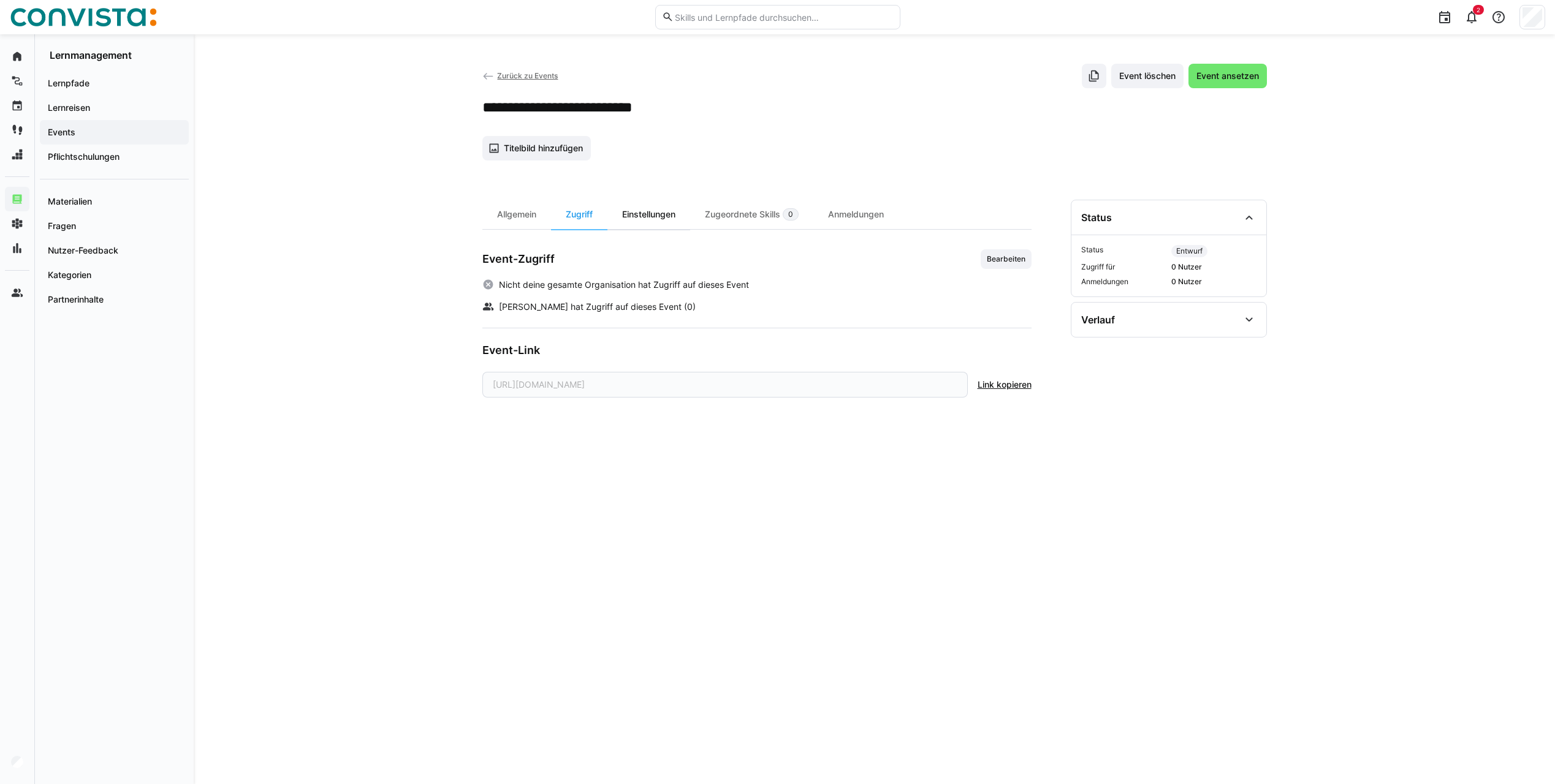
click at [648, 218] on div "Einstellungen" at bounding box center [648, 214] width 83 height 29
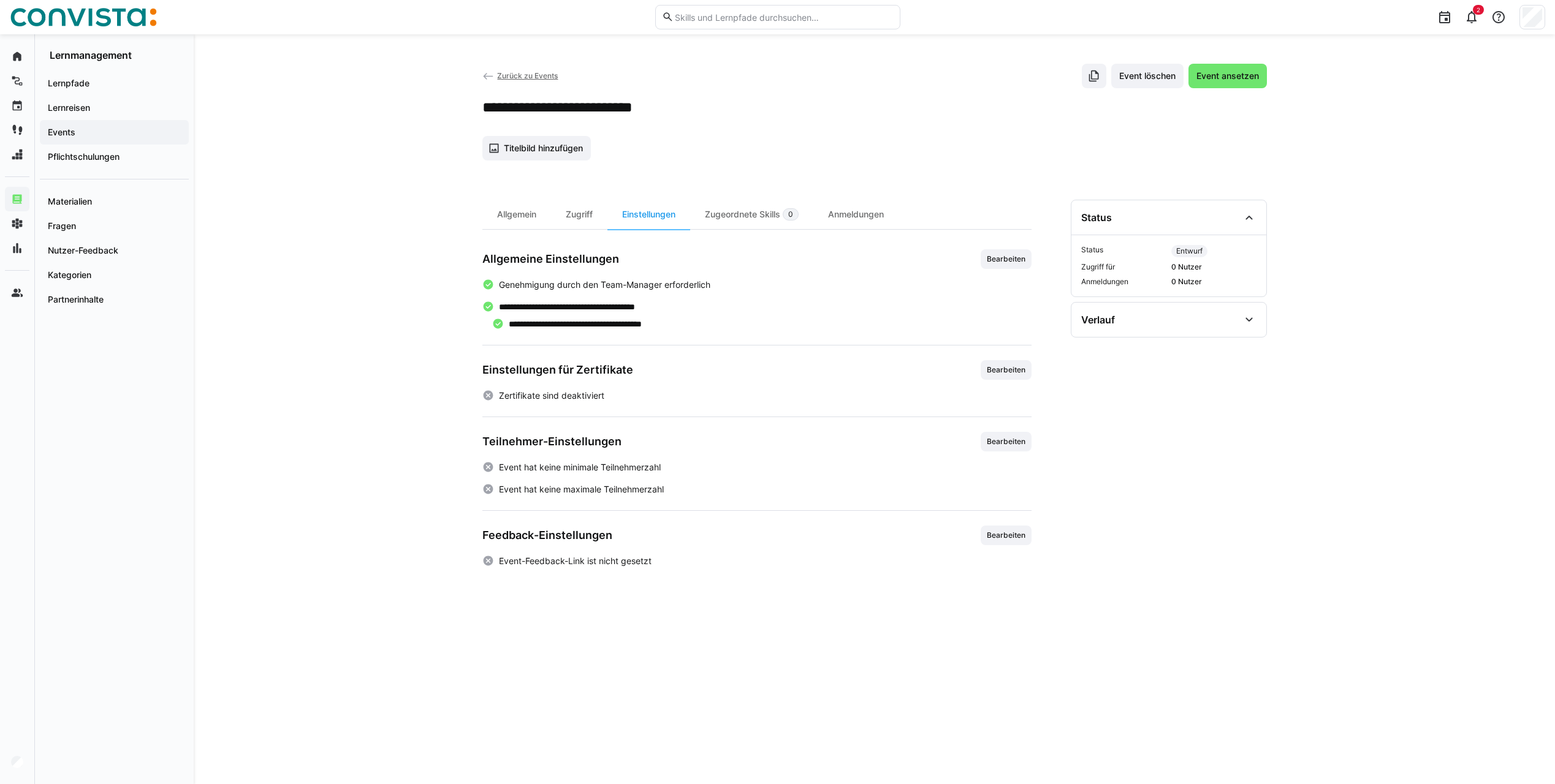
click at [528, 74] on span "Zurück zu Events" at bounding box center [528, 75] width 61 height 9
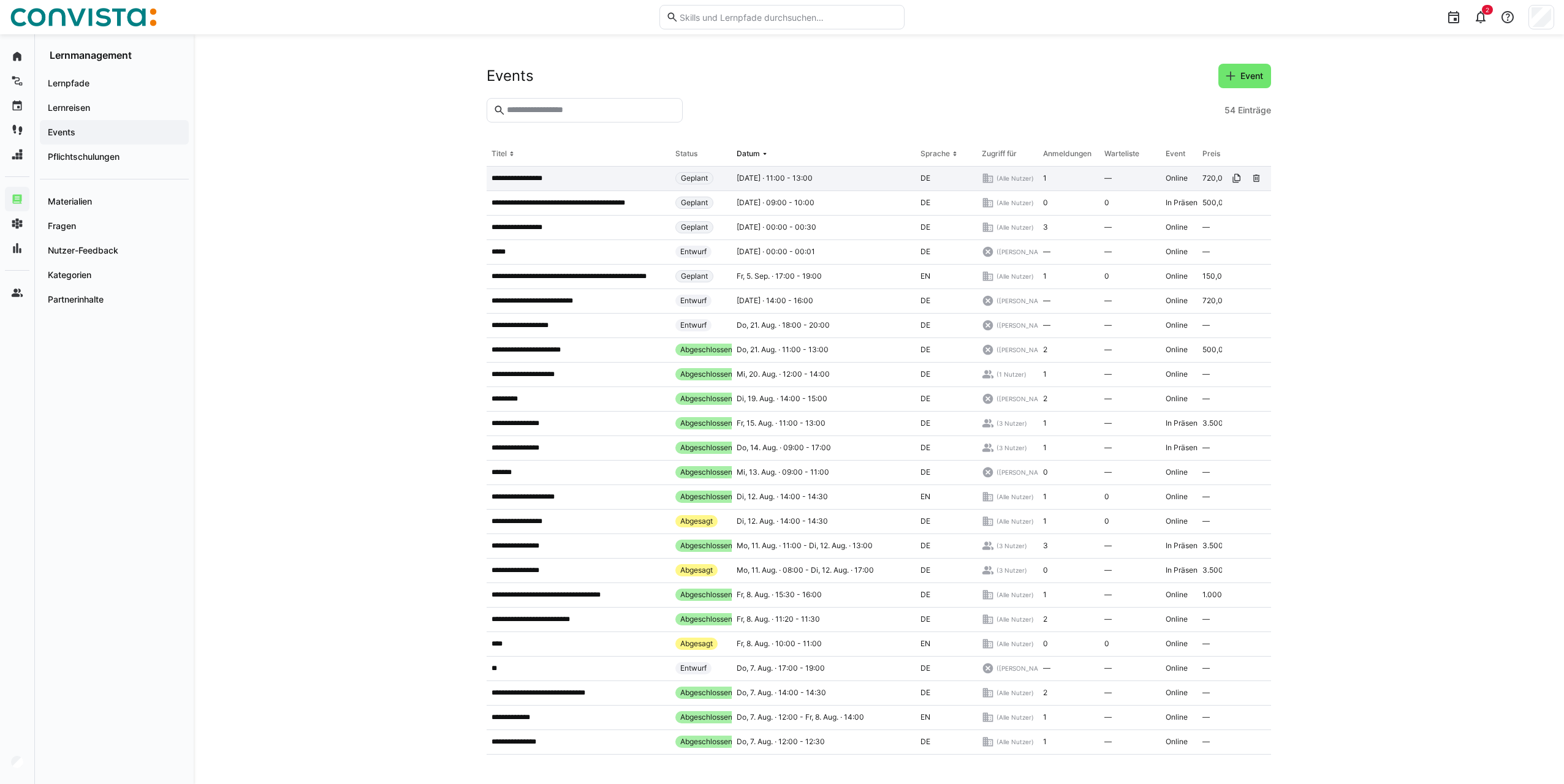
click at [556, 180] on p "**********" at bounding box center [526, 178] width 70 height 10
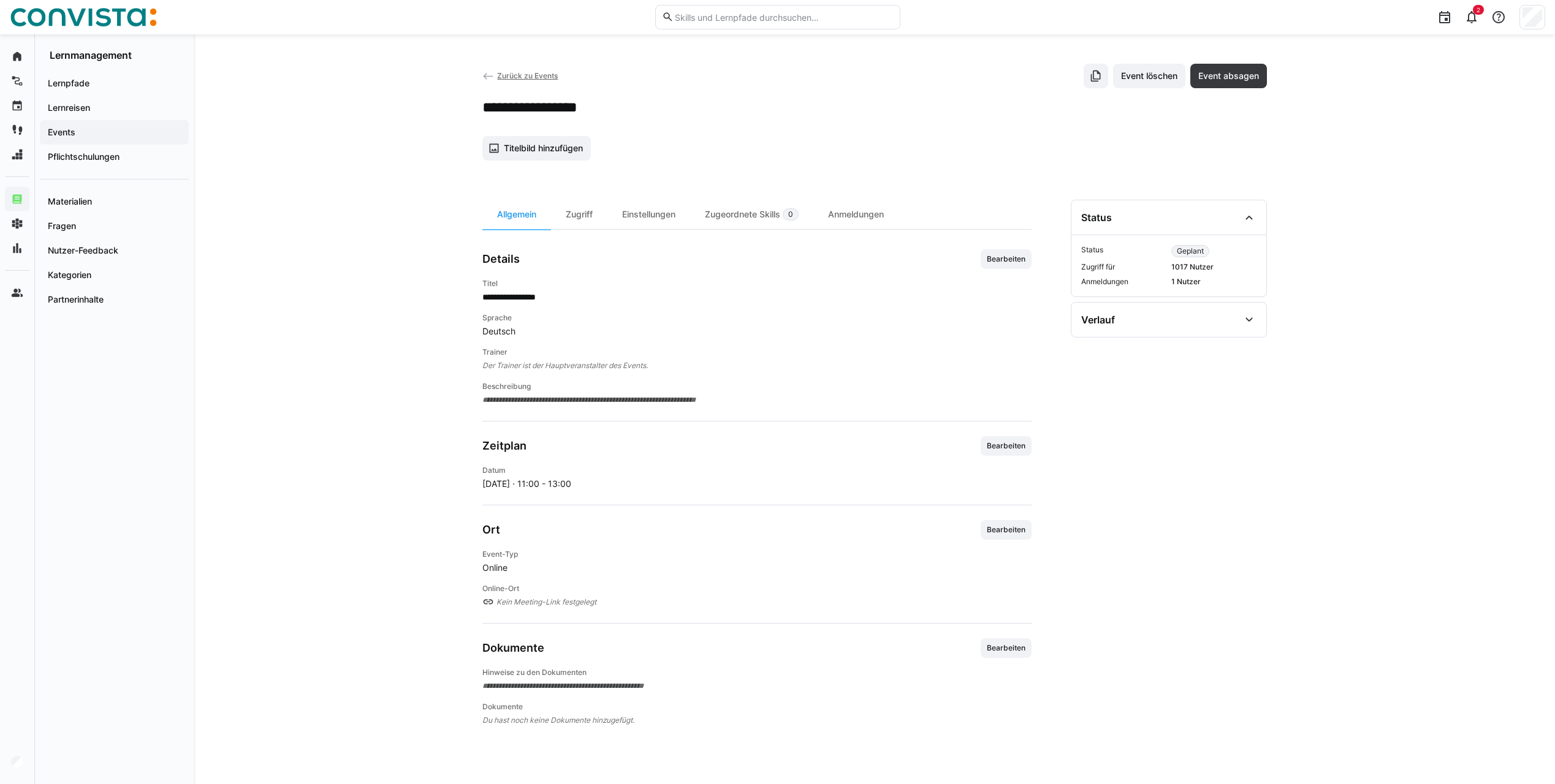
click at [514, 75] on span "Zurück zu Events" at bounding box center [528, 75] width 61 height 9
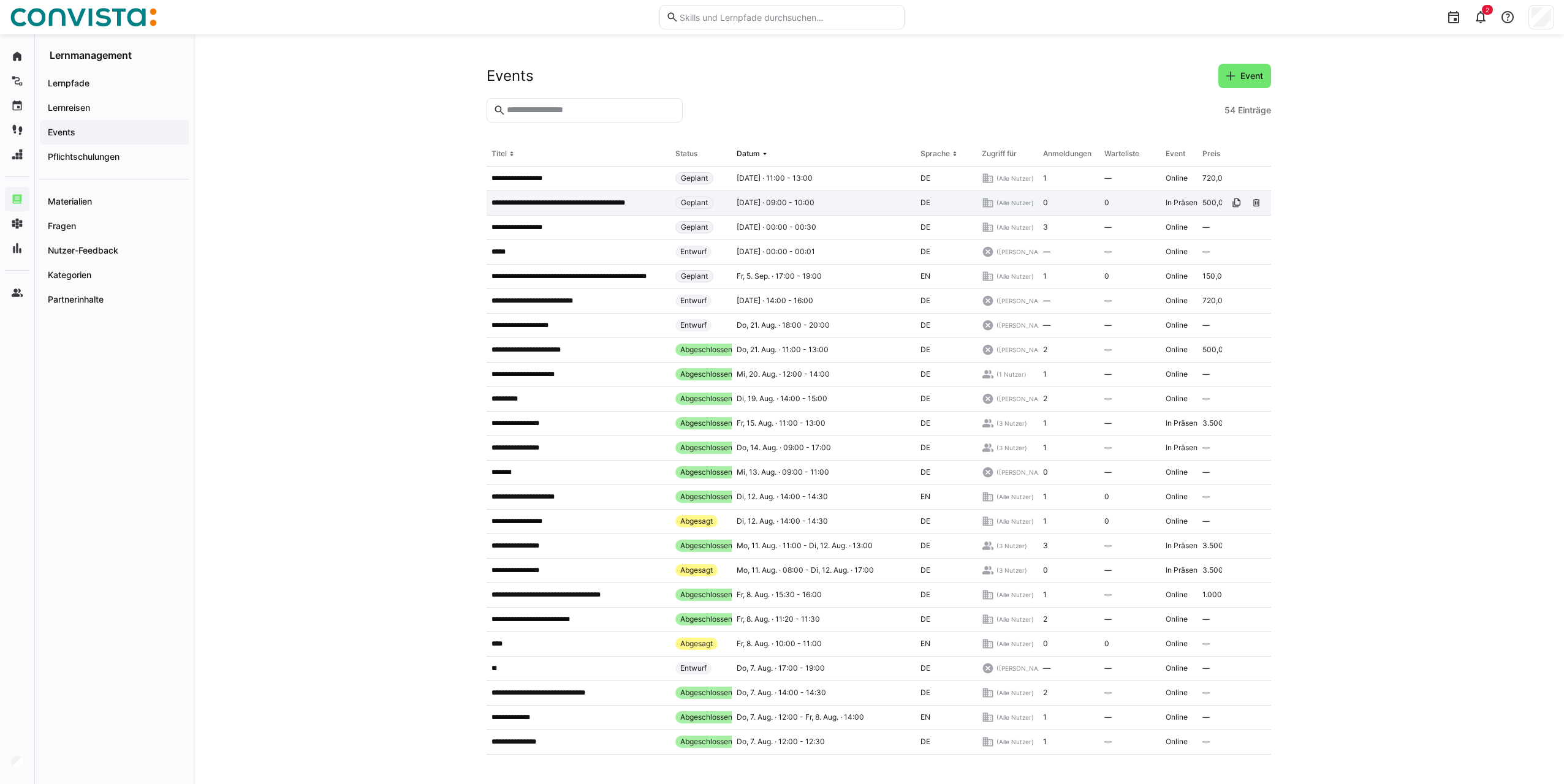
click at [548, 202] on p "**********" at bounding box center [571, 202] width 160 height 10
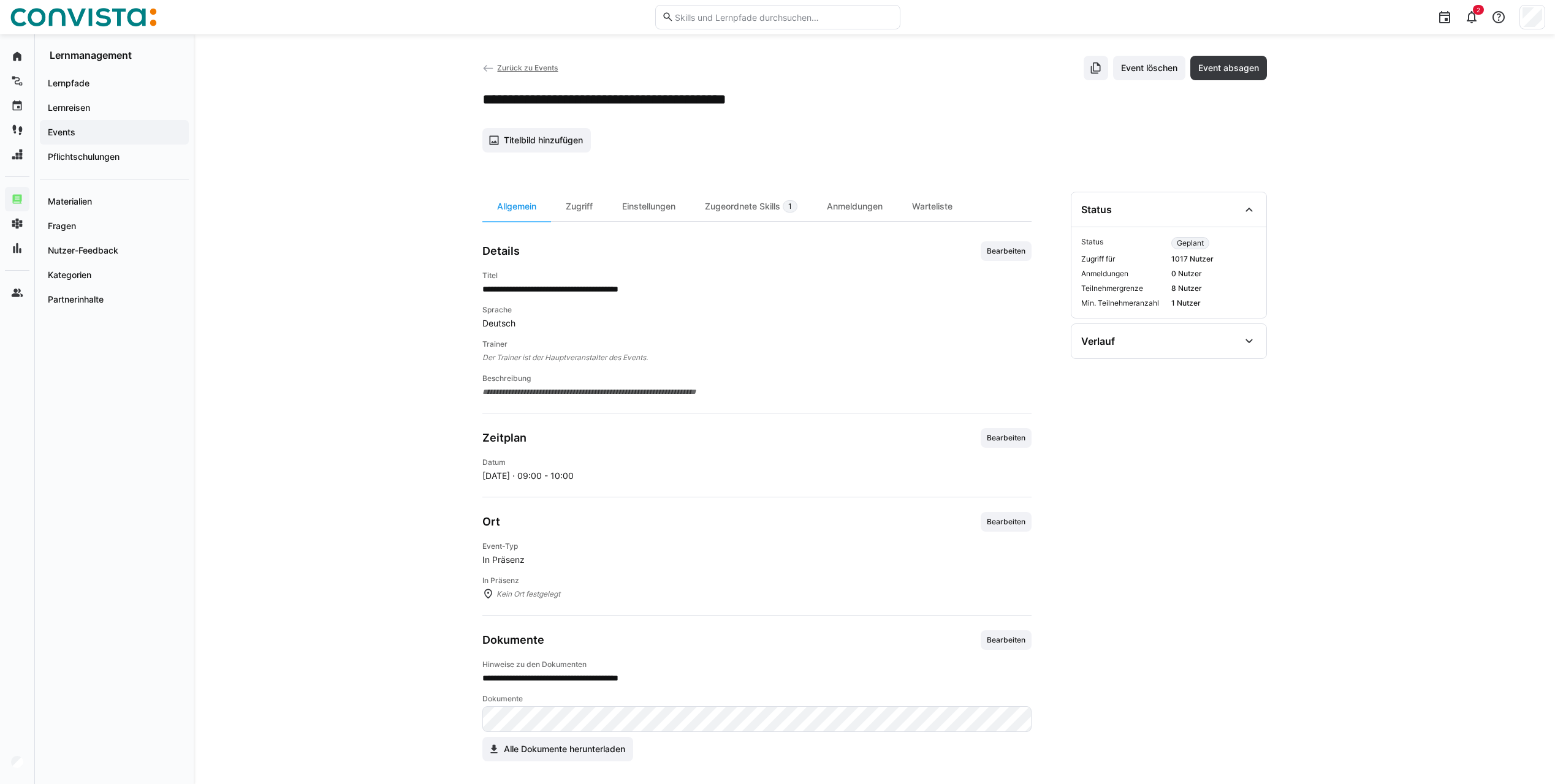
scroll to position [15, 0]
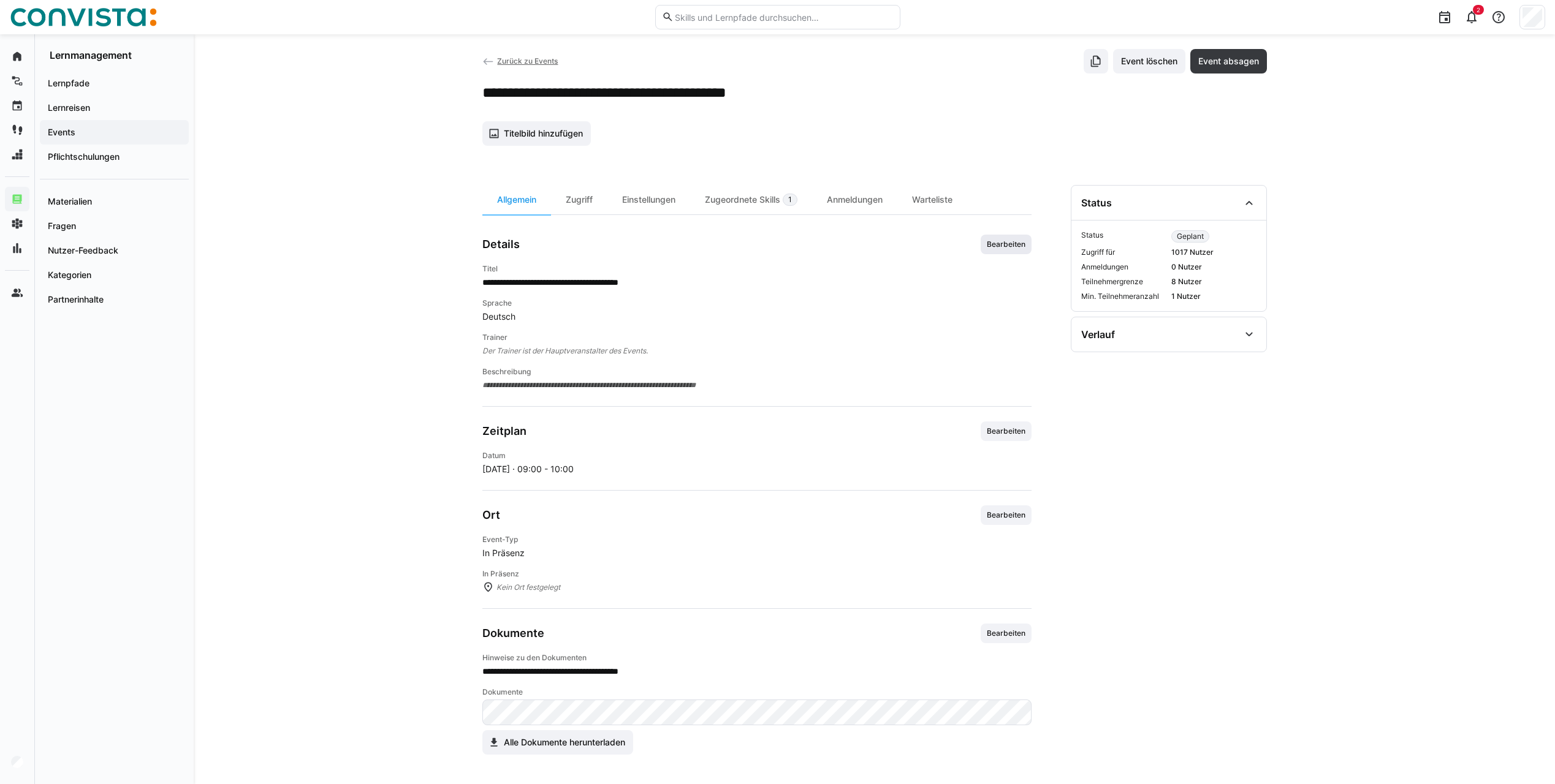
click at [991, 245] on span "Bearbeiten" at bounding box center [1006, 244] width 41 height 10
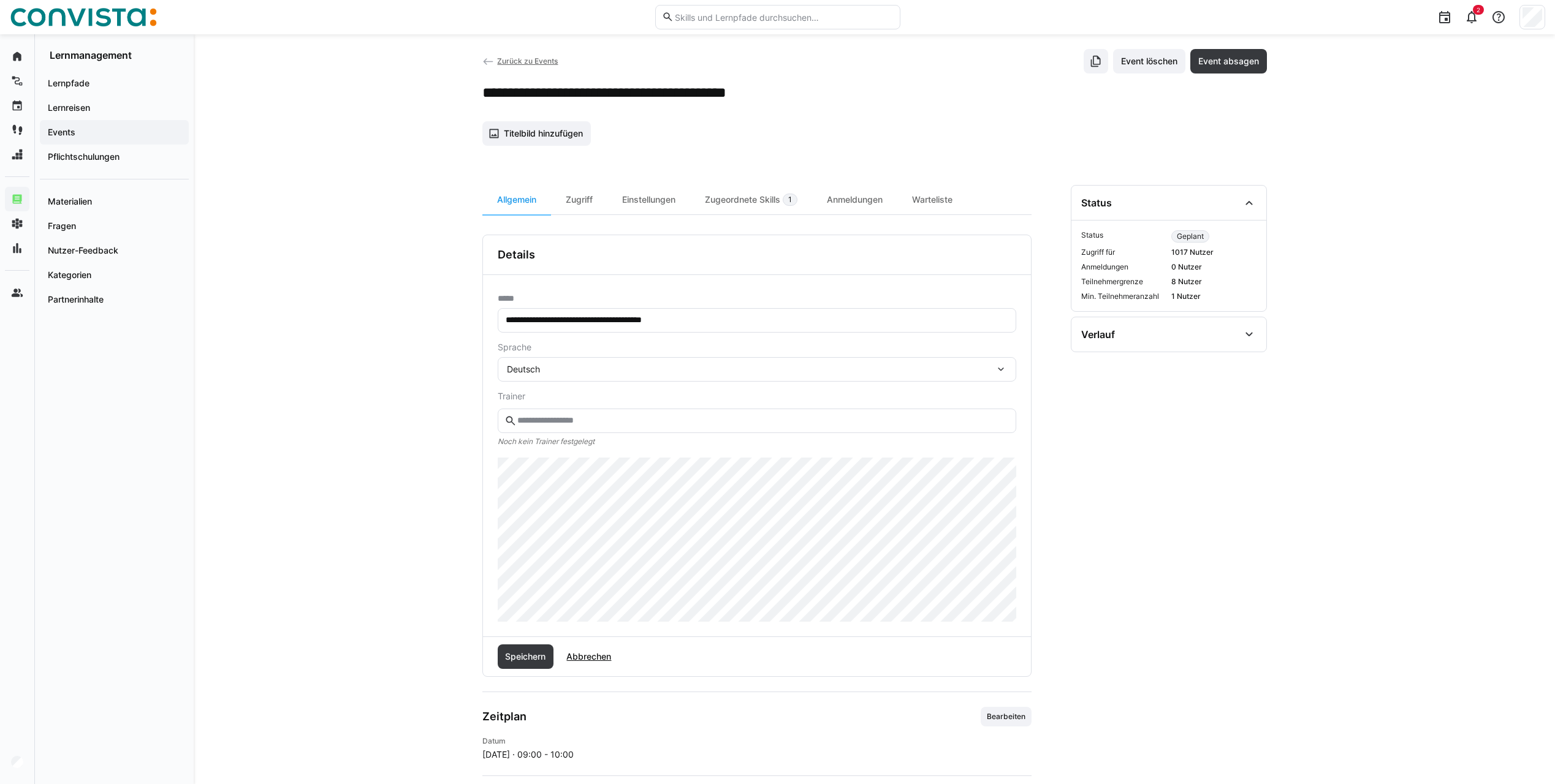
click at [555, 418] on input "text" at bounding box center [762, 420] width 493 height 11
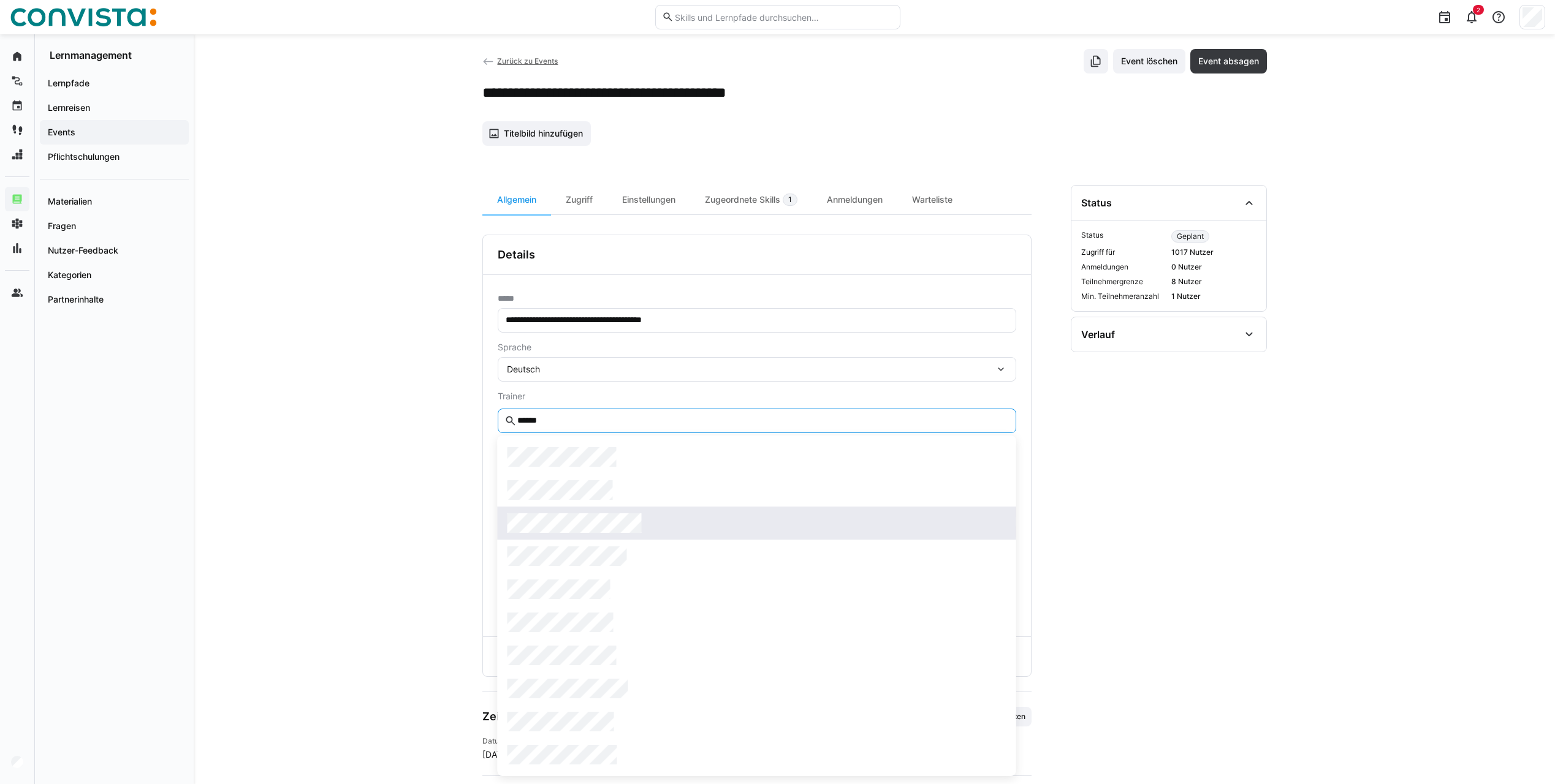
type input "******"
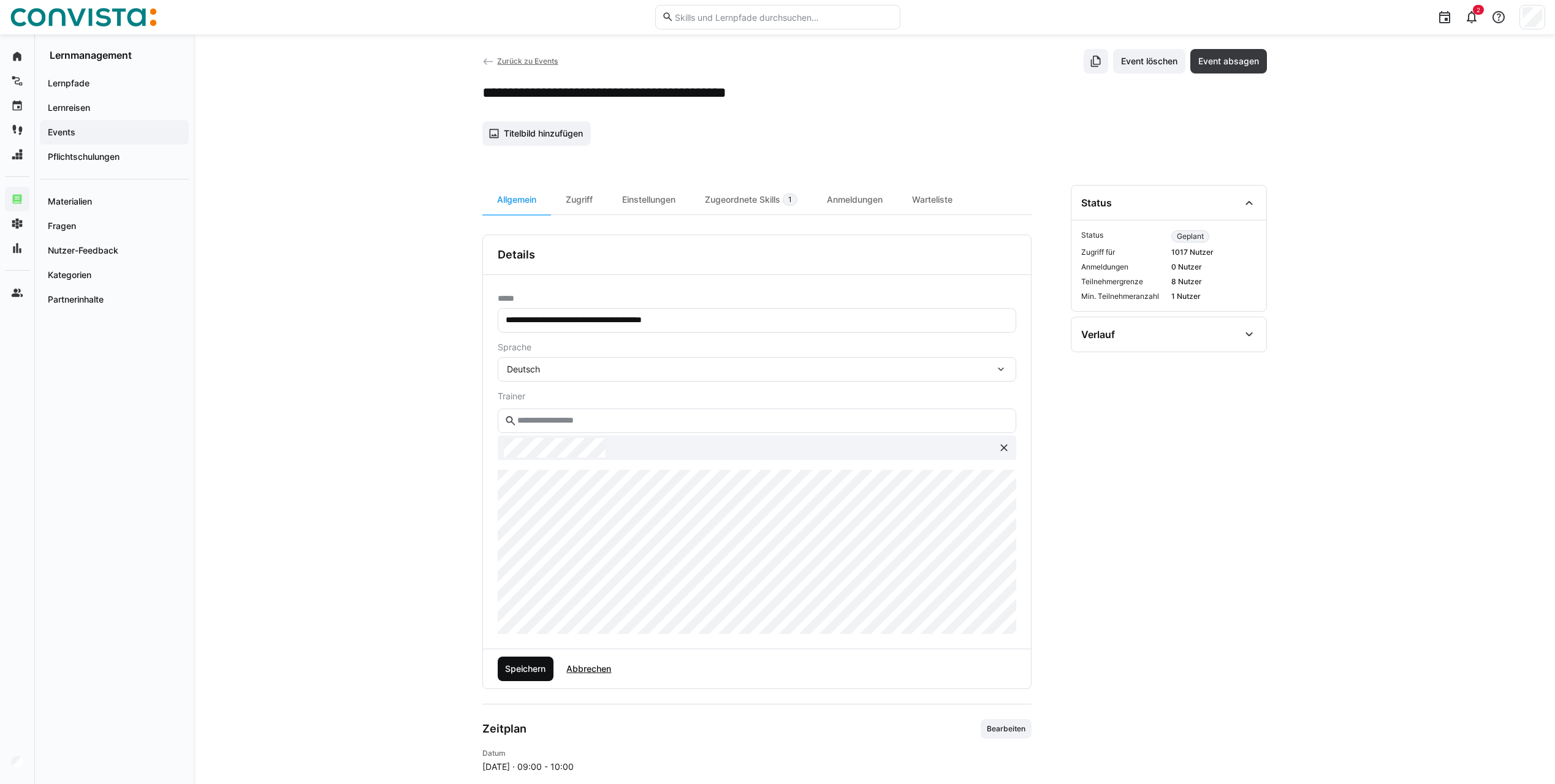
click at [513, 676] on span "Speichern" at bounding box center [525, 668] width 56 height 24
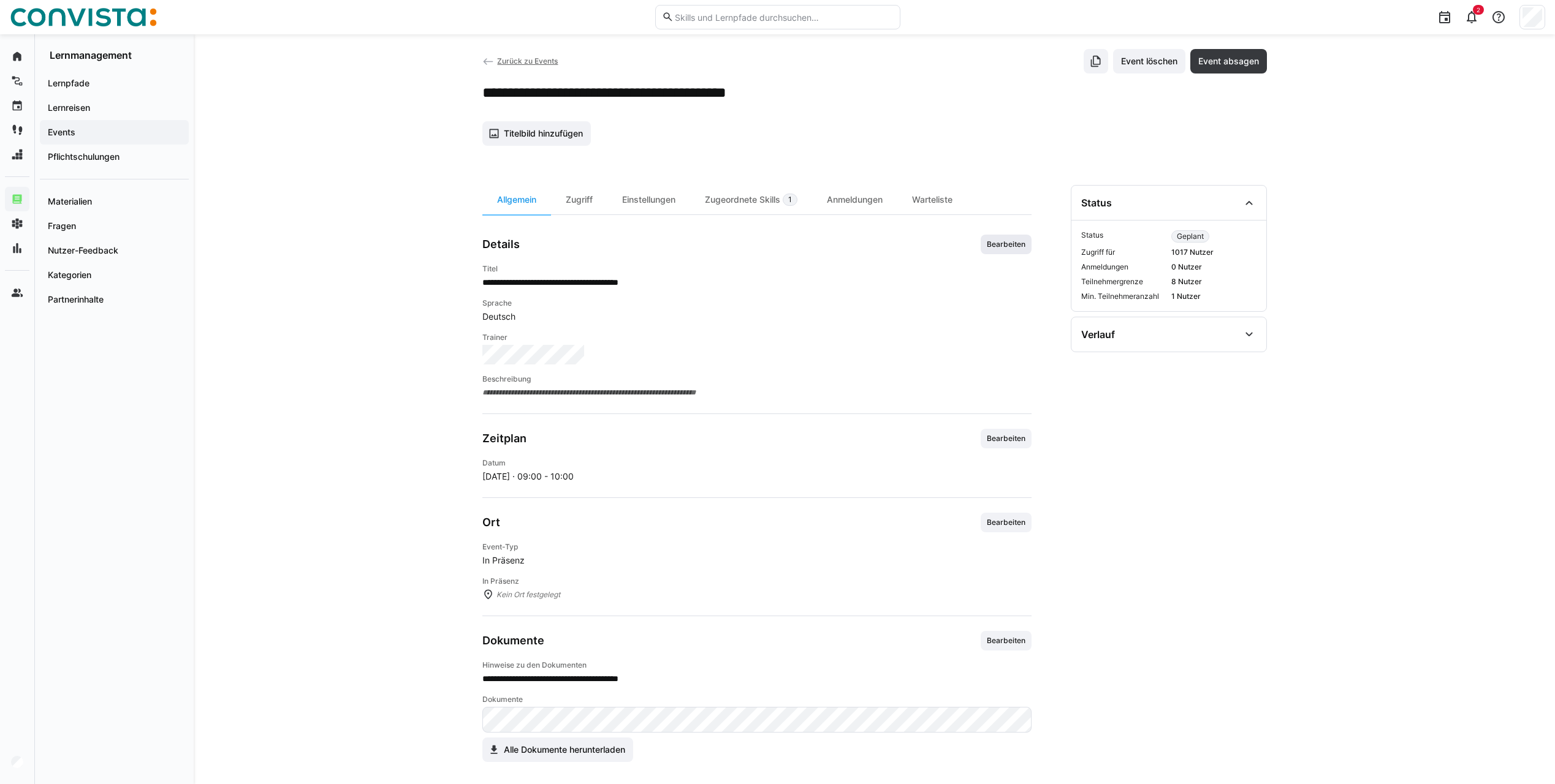
click at [1011, 237] on span "Bearbeiten" at bounding box center [1006, 245] width 51 height 20
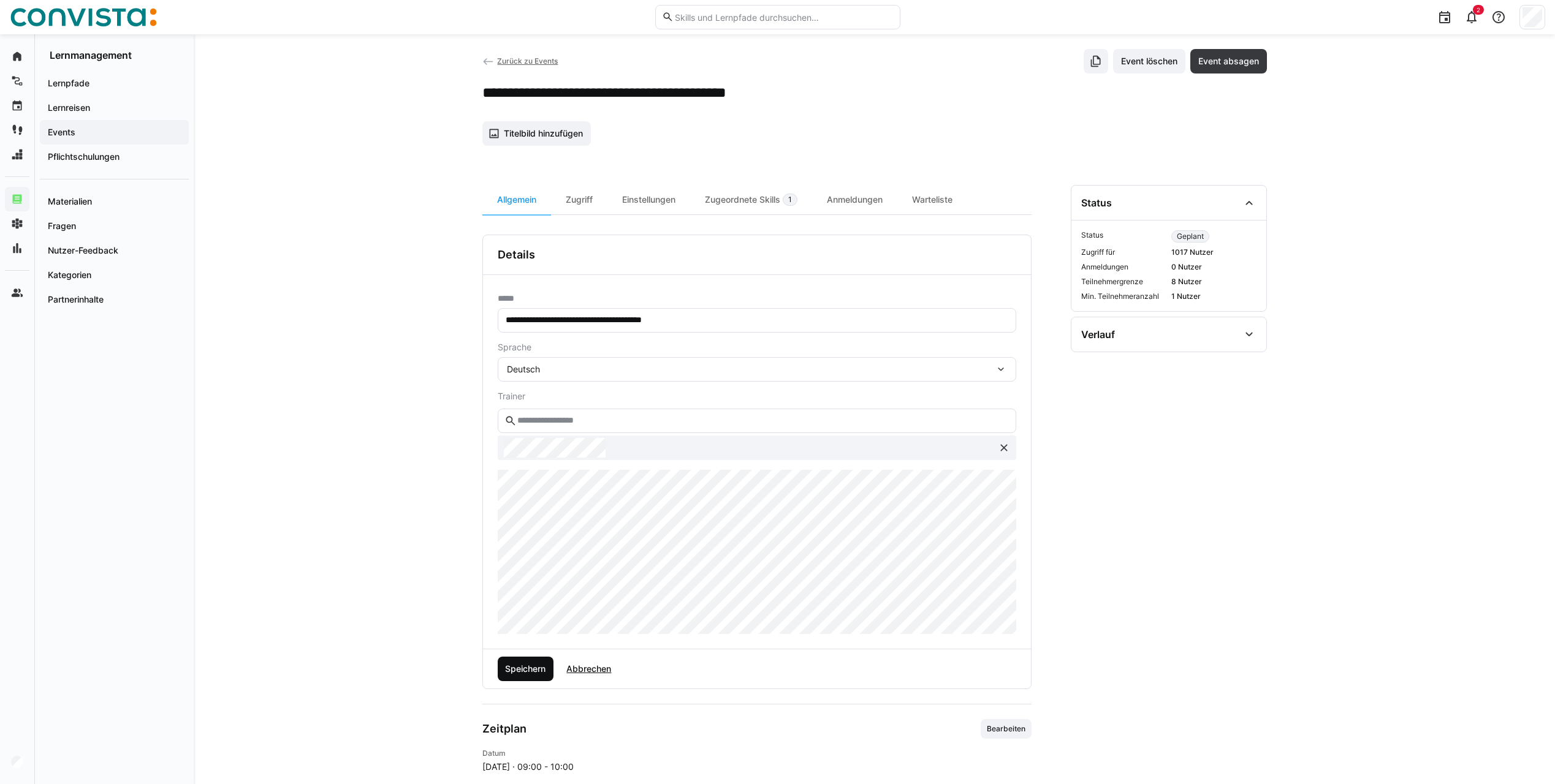
click at [517, 665] on span "Speichern" at bounding box center [525, 669] width 44 height 13
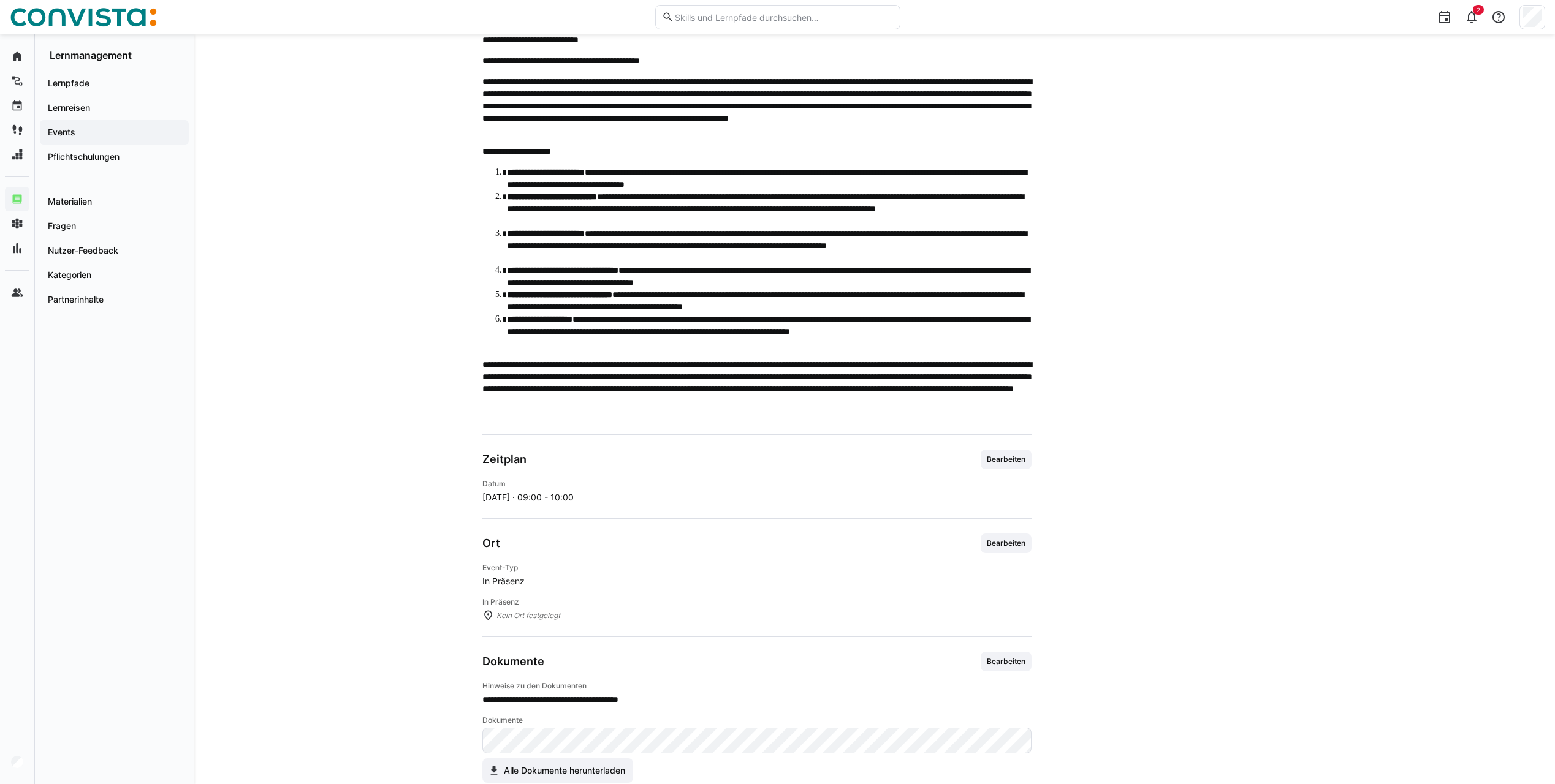
scroll to position [396, 0]
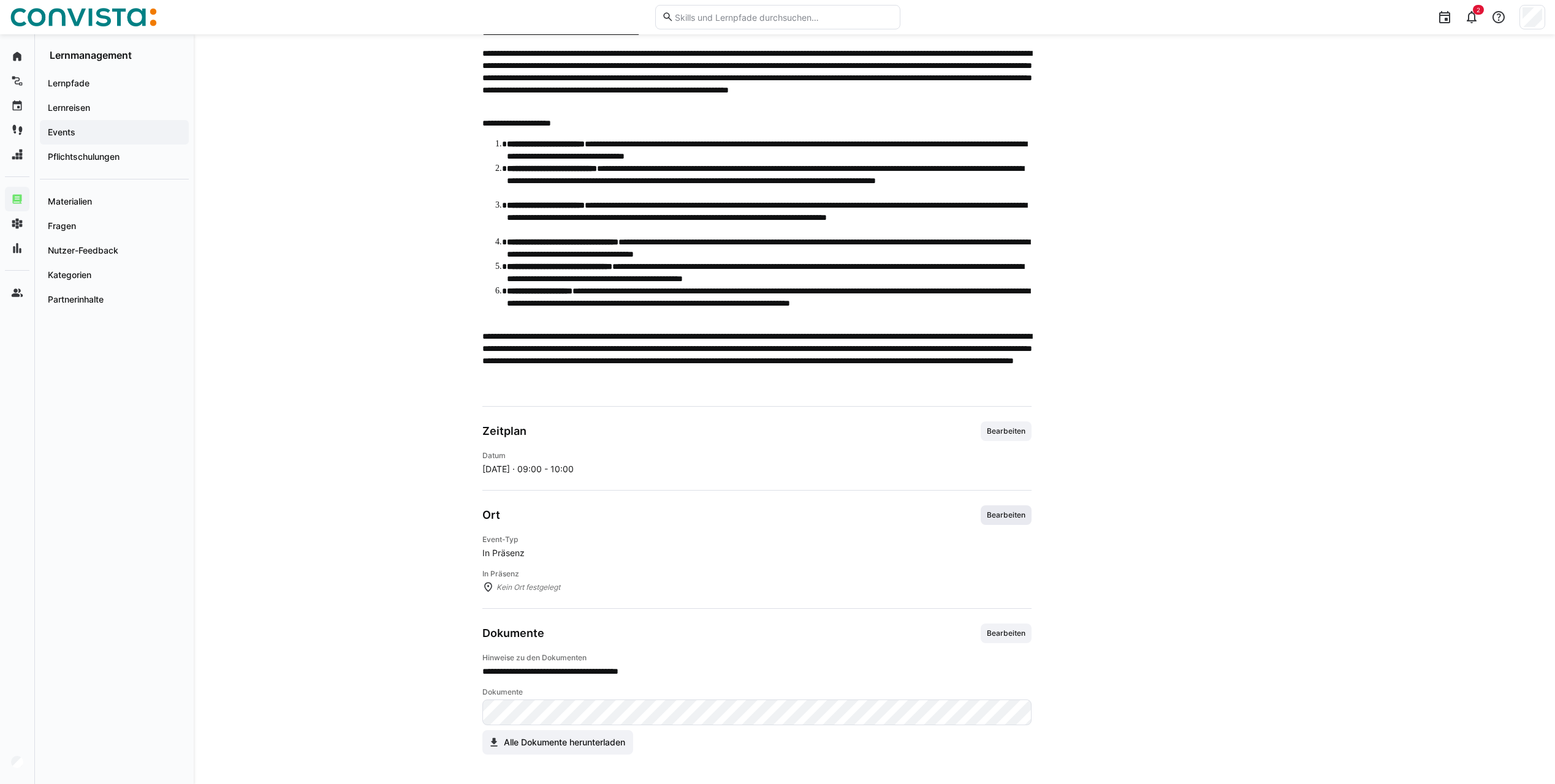
click at [997, 512] on span "Bearbeiten" at bounding box center [1006, 515] width 41 height 10
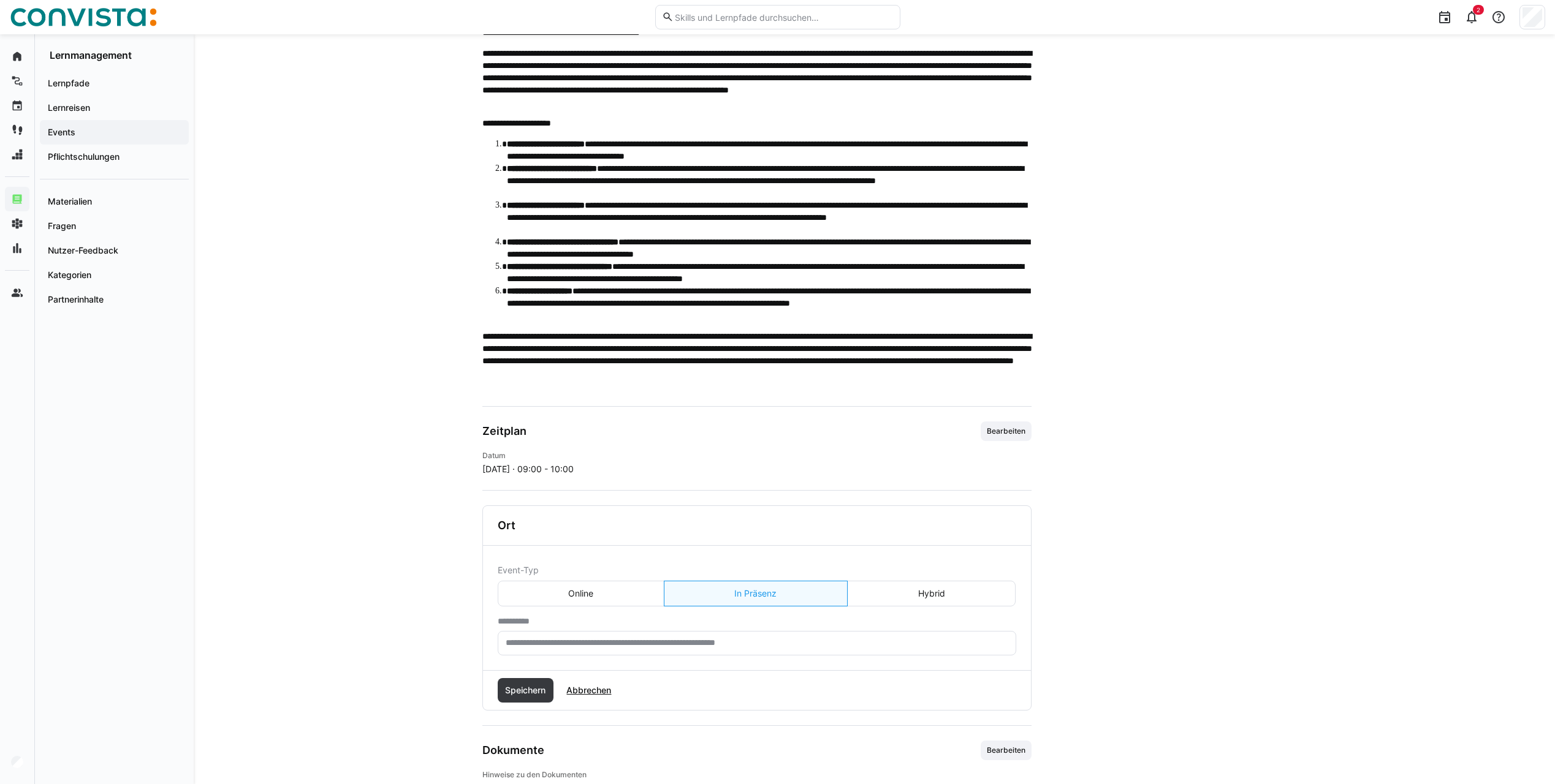
click at [546, 644] on input "text" at bounding box center [757, 643] width 505 height 11
type input "*"
type input "**********"
click at [513, 688] on span "Speichern" at bounding box center [525, 690] width 44 height 13
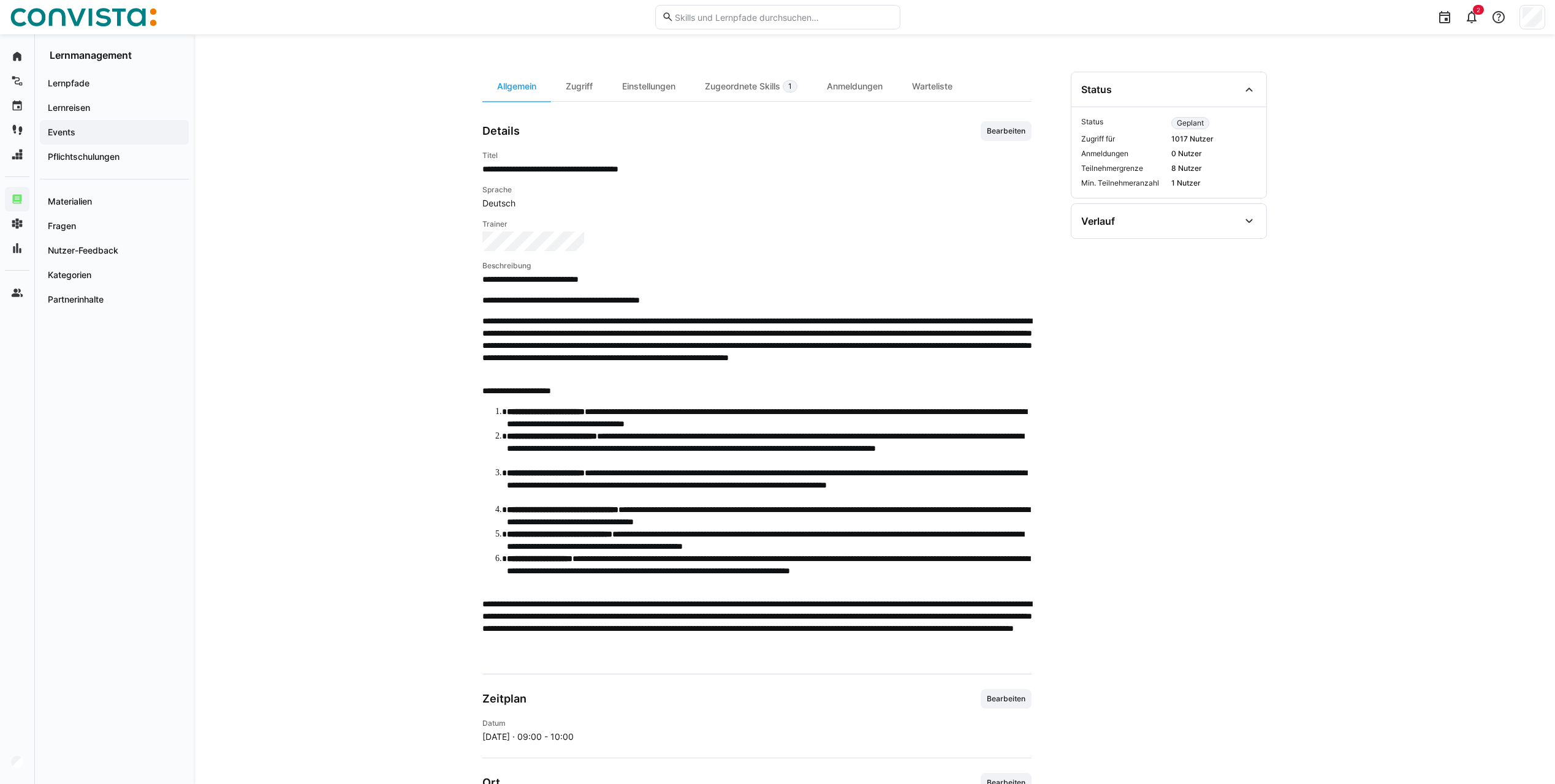
scroll to position [0, 0]
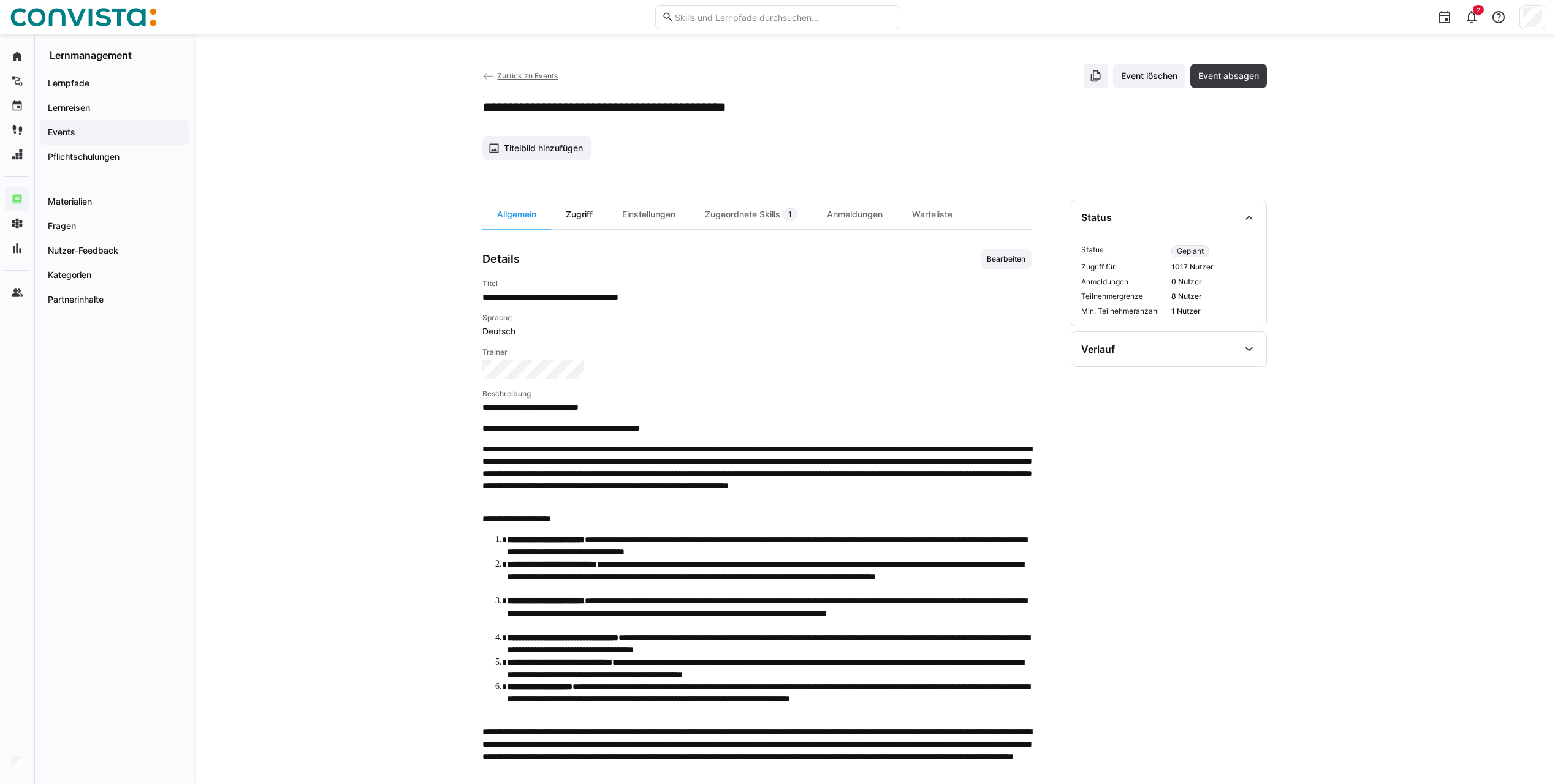
click at [583, 219] on div "Zugriff" at bounding box center [579, 214] width 56 height 29
